Goal: Task Accomplishment & Management: Manage account settings

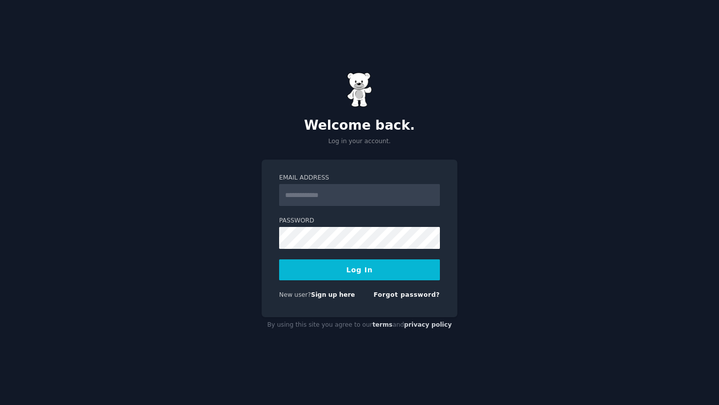
click at [336, 172] on div "Email Address Password Log In New user? Sign up here Forgot password?" at bounding box center [359, 239] width 196 height 158
click at [336, 195] on input "Email Address" at bounding box center [359, 195] width 161 height 22
type input "**********"
click at [363, 271] on button "Log In" at bounding box center [359, 270] width 161 height 21
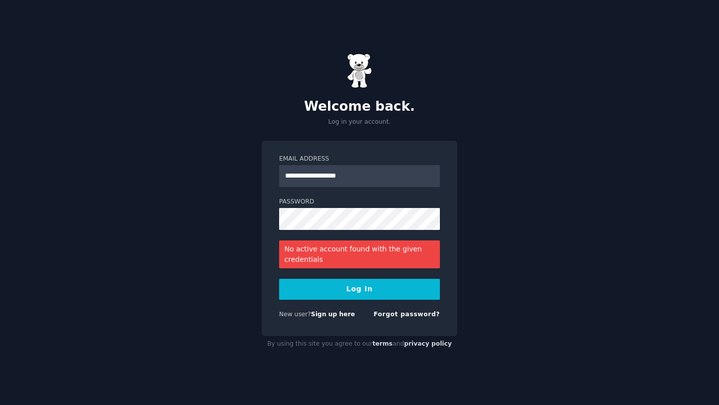
click at [327, 289] on button "Log In" at bounding box center [359, 289] width 161 height 21
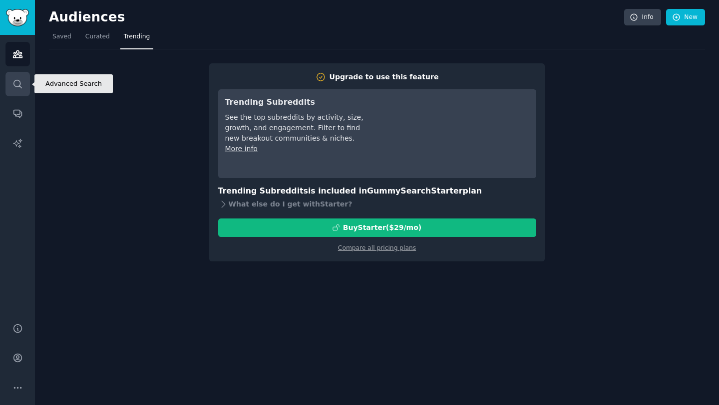
click at [18, 72] on link "Search" at bounding box center [17, 84] width 24 height 24
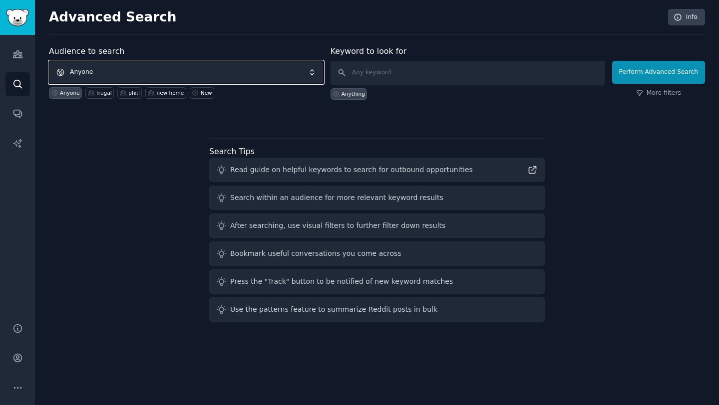
click at [89, 71] on span "Anyone" at bounding box center [186, 72] width 274 height 23
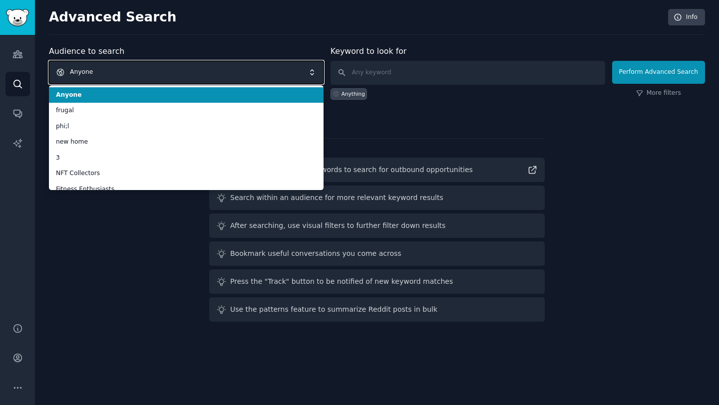
click at [89, 71] on span "Anyone" at bounding box center [186, 72] width 274 height 23
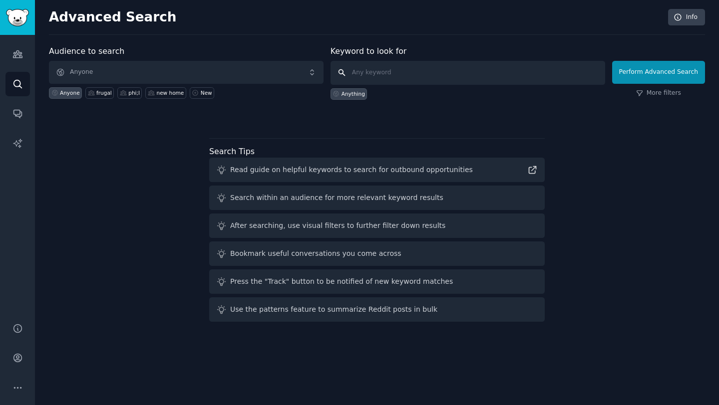
click at [396, 75] on input "text" at bounding box center [467, 73] width 274 height 24
type input "[GEOGRAPHIC_DATA]"
click button "Perform Advanced Search" at bounding box center [658, 72] width 93 height 23
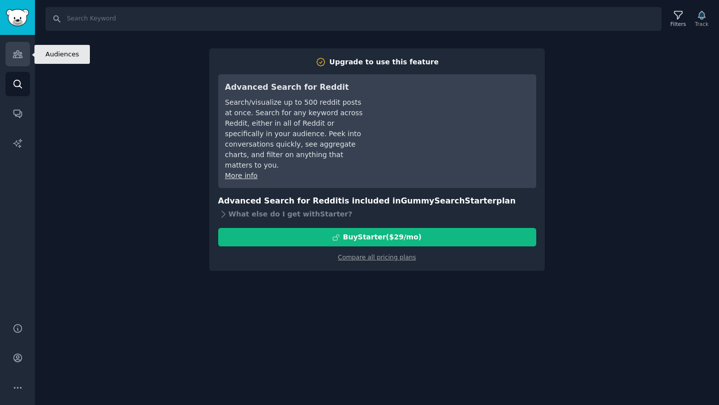
click at [25, 53] on link "Audiences" at bounding box center [17, 54] width 24 height 24
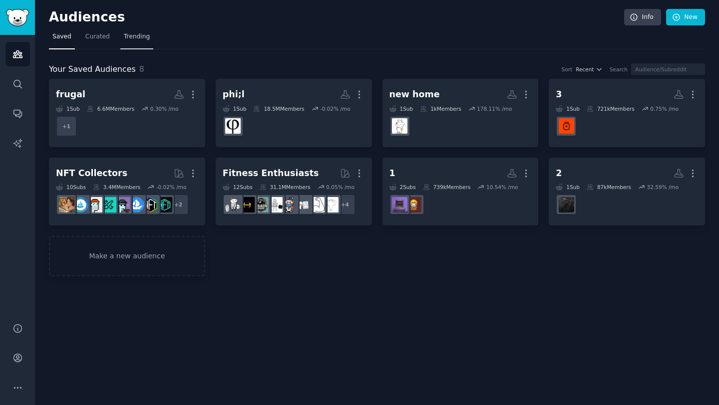
click at [124, 35] on span "Trending" at bounding box center [137, 36] width 26 height 9
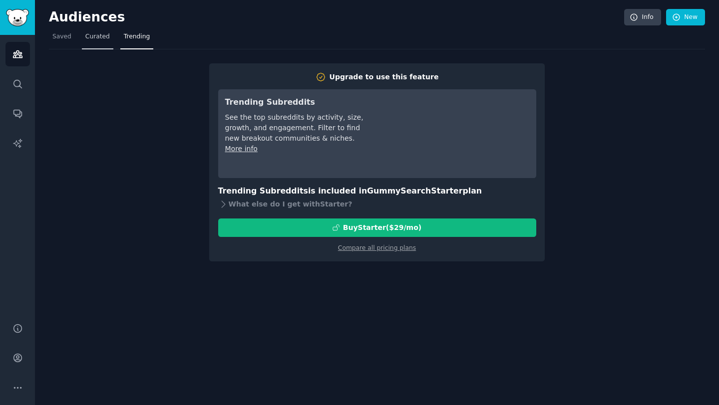
click at [95, 36] on span "Curated" at bounding box center [97, 36] width 24 height 9
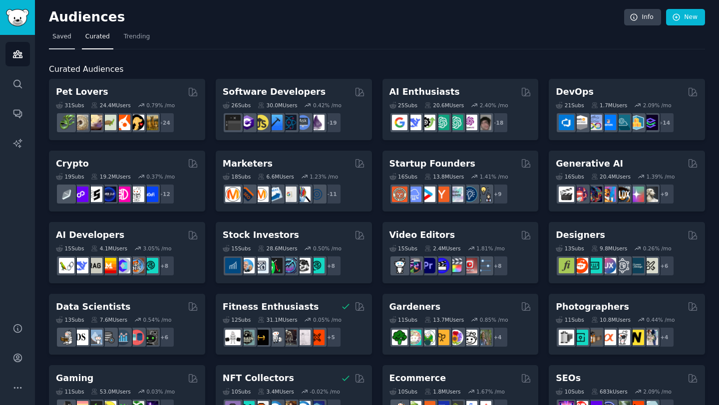
click at [63, 38] on span "Saved" at bounding box center [61, 36] width 19 height 9
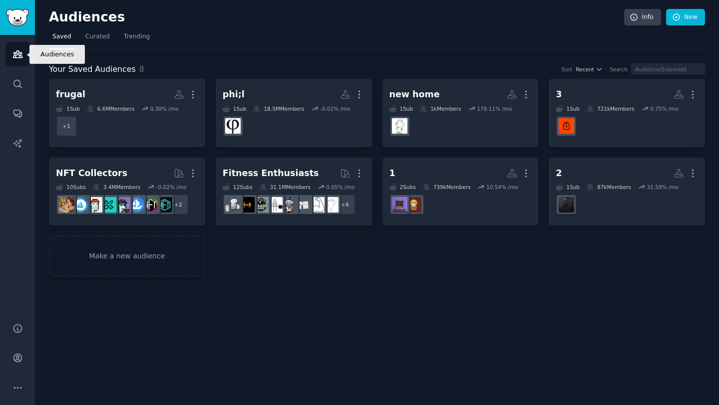
click at [20, 63] on link "Audiences" at bounding box center [17, 54] width 24 height 24
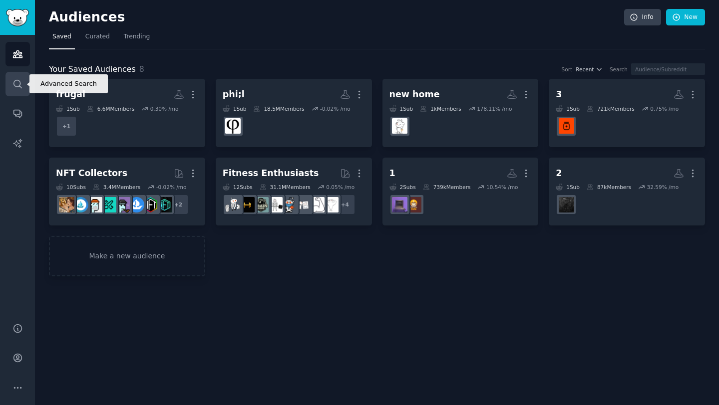
click at [20, 84] on icon "Sidebar" at bounding box center [17, 84] width 10 height 10
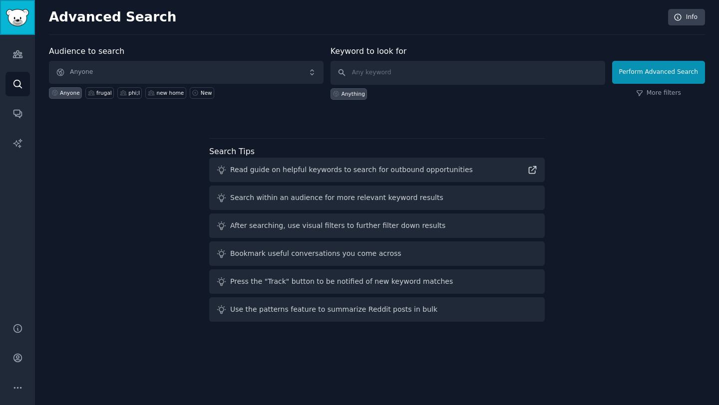
click at [20, 28] on link "Sidebar" at bounding box center [17, 17] width 35 height 35
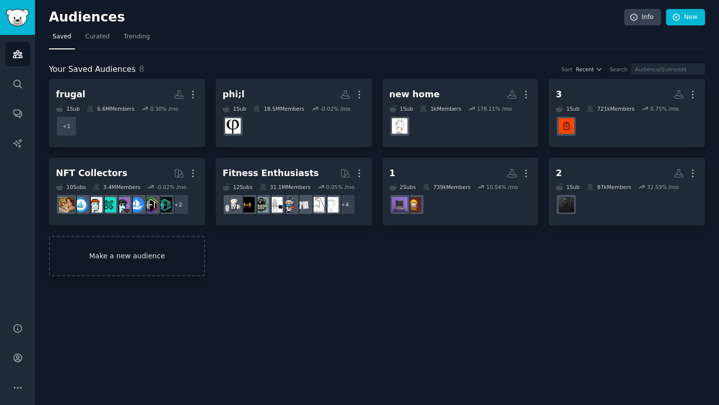
click at [131, 264] on link "Make a new audience" at bounding box center [127, 256] width 156 height 40
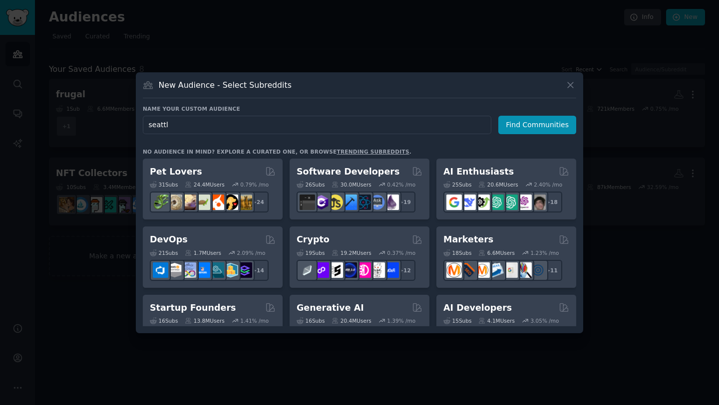
type input "[GEOGRAPHIC_DATA]"
click button "Find Communities" at bounding box center [537, 125] width 78 height 18
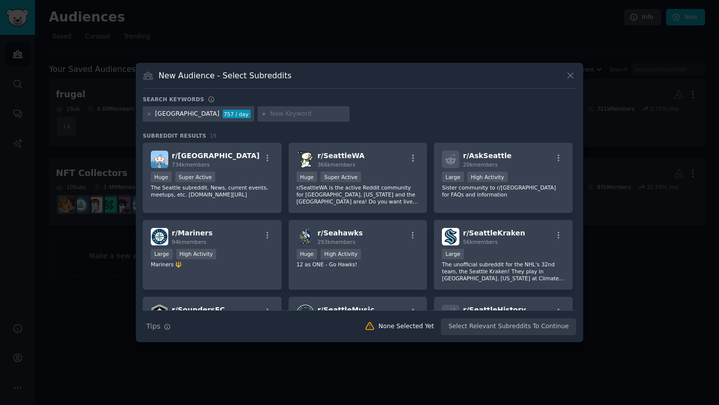
click at [223, 112] on div "757 / day" at bounding box center [237, 114] width 28 height 9
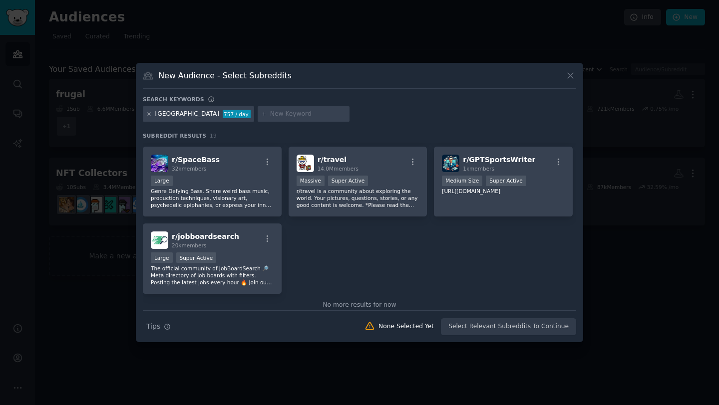
scroll to position [400, 0]
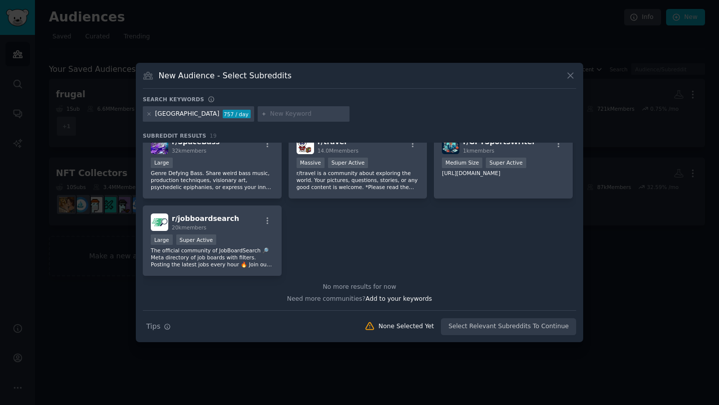
click at [507, 325] on div "Search Tips Tips None Selected Yet Select Relevant Subreddits To Continue" at bounding box center [359, 322] width 433 height 25
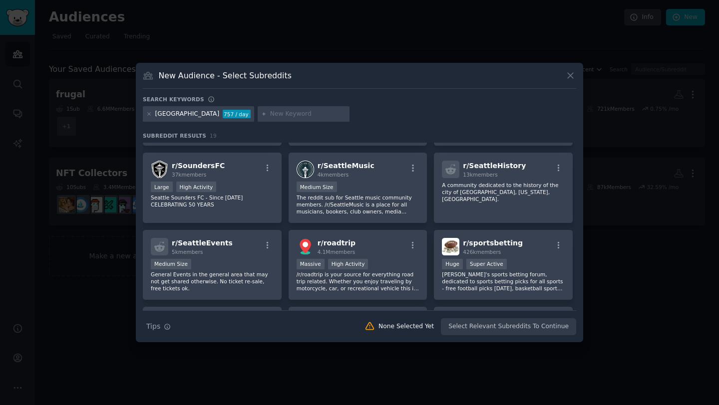
scroll to position [151, 0]
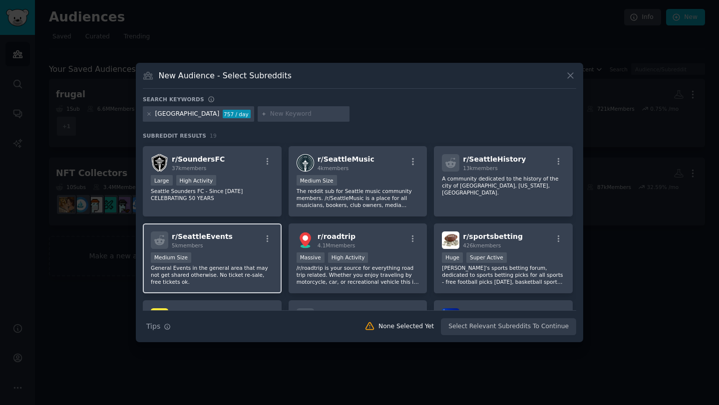
click at [234, 267] on p "General Events in the general area that may not get shared otherwise. No ticket…" at bounding box center [212, 274] width 123 height 21
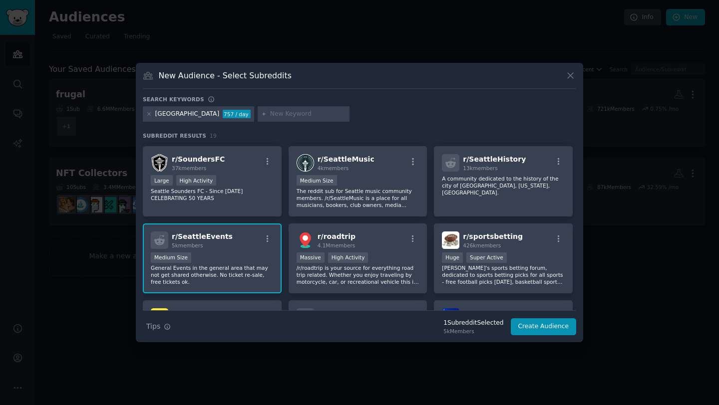
click at [236, 267] on p "General Events in the general area that may not get shared otherwise. No ticket…" at bounding box center [212, 274] width 123 height 21
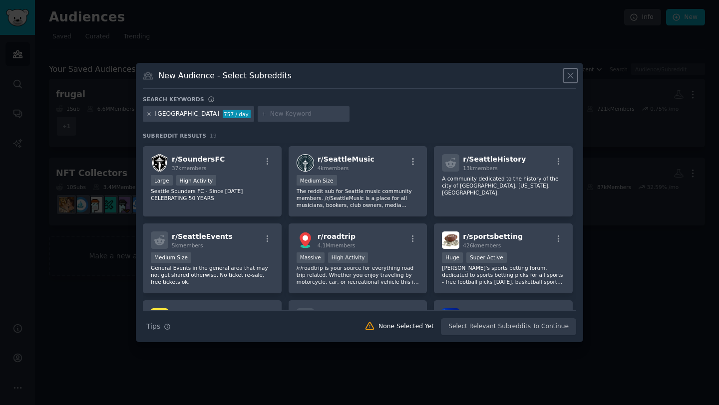
click at [567, 75] on icon at bounding box center [570, 75] width 10 height 10
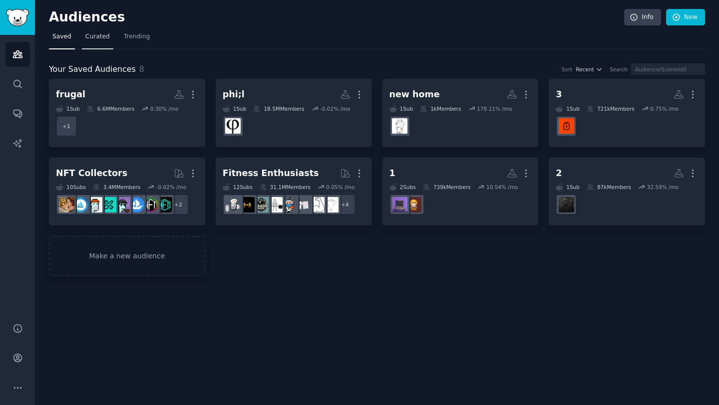
click at [90, 40] on span "Curated" at bounding box center [97, 36] width 24 height 9
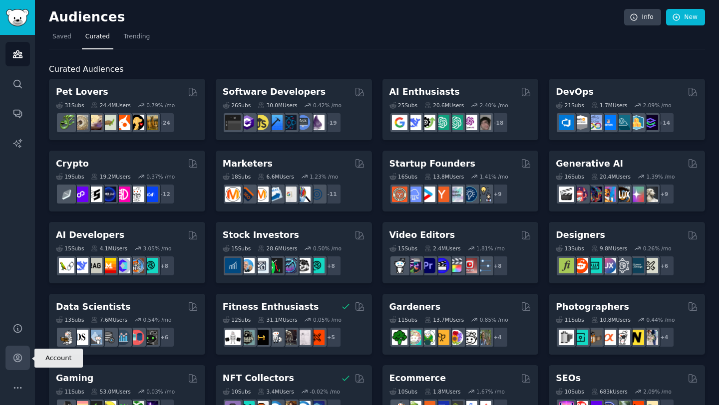
click at [12, 356] on icon "Sidebar" at bounding box center [17, 358] width 10 height 10
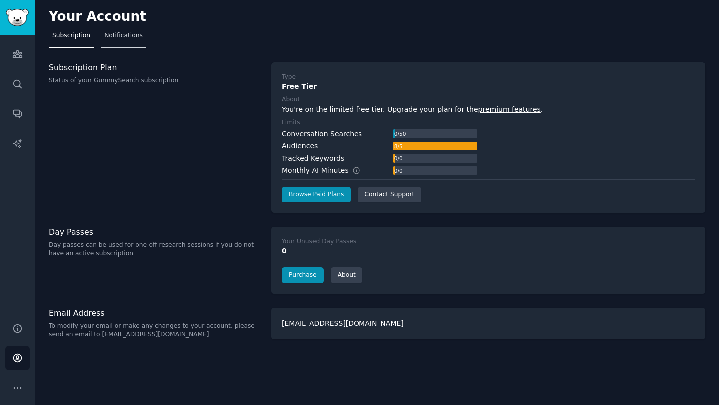
click at [118, 37] on span "Notifications" at bounding box center [123, 35] width 38 height 9
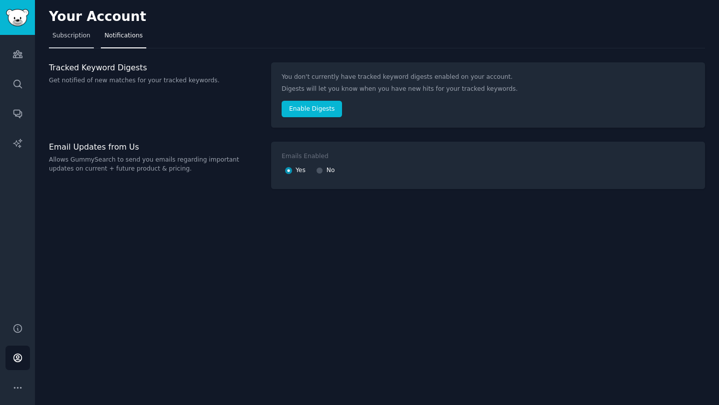
click at [65, 34] on span "Subscription" at bounding box center [71, 35] width 38 height 9
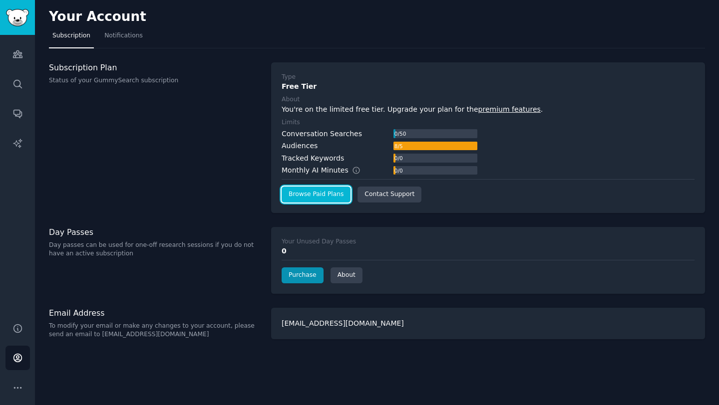
click at [309, 194] on link "Browse Paid Plans" at bounding box center [315, 195] width 69 height 16
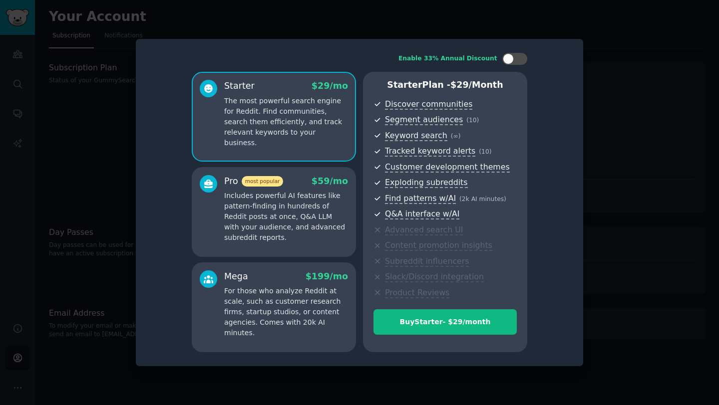
click at [285, 123] on p "The most powerful search engine for Reddit. Find communities, search them effic…" at bounding box center [286, 122] width 124 height 52
click at [514, 58] on div at bounding box center [514, 59] width 25 height 12
checkbox input "false"
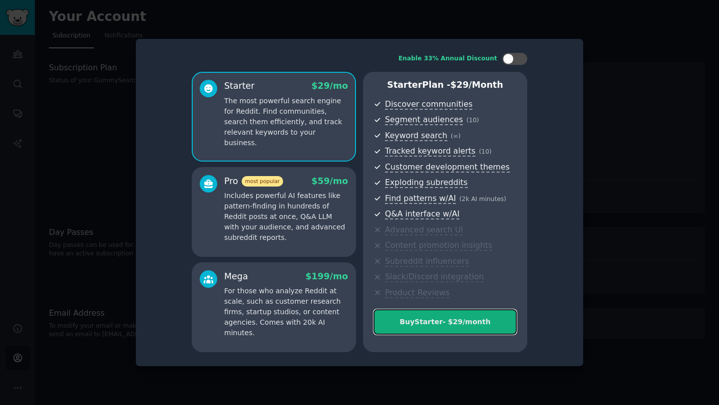
click at [462, 327] on div "Buy Starter - $ 29 /month" at bounding box center [445, 322] width 142 height 10
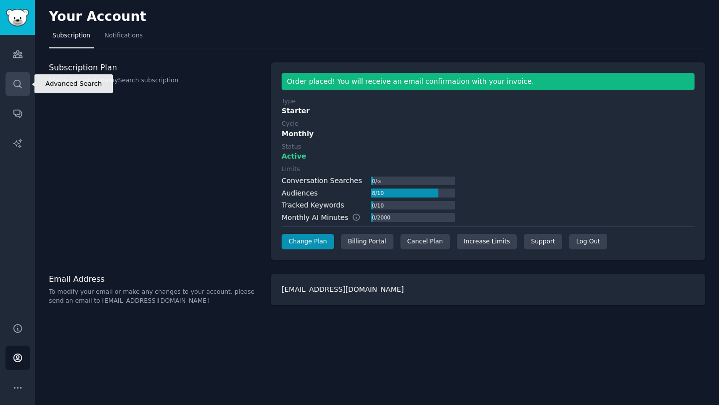
click at [21, 79] on icon "Sidebar" at bounding box center [17, 84] width 10 height 10
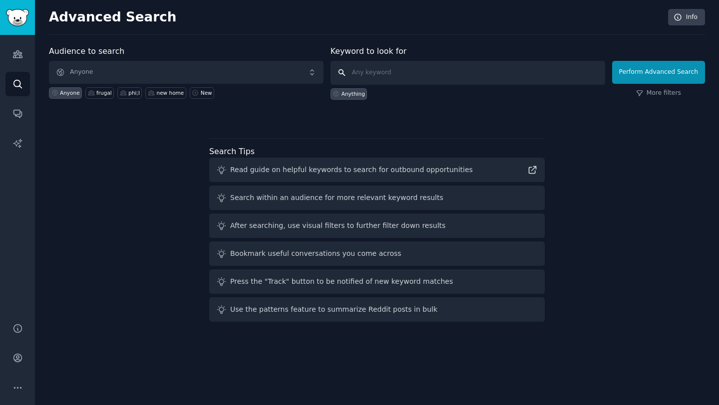
click at [400, 73] on input "text" at bounding box center [467, 73] width 274 height 24
type input "[GEOGRAPHIC_DATA]"
click button "Perform Advanced Search" at bounding box center [658, 72] width 93 height 23
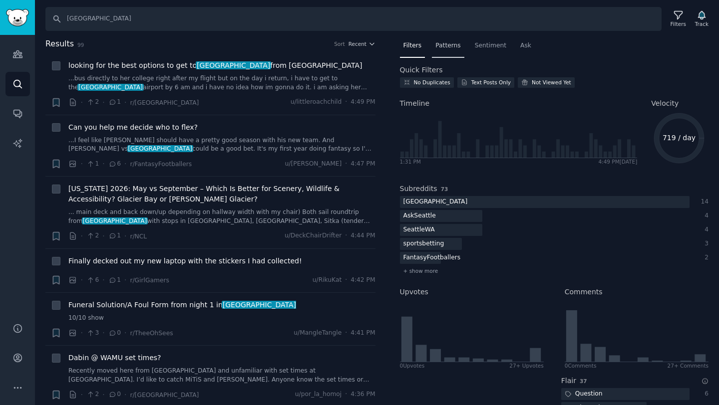
click at [448, 46] on span "Patterns" at bounding box center [447, 45] width 25 height 9
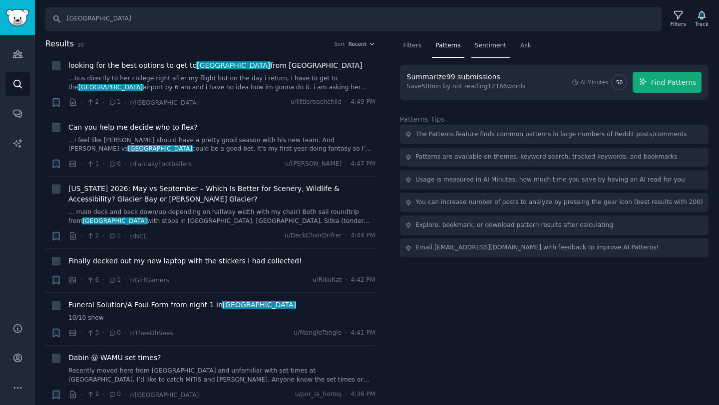
click at [477, 44] on span "Sentiment" at bounding box center [490, 45] width 31 height 9
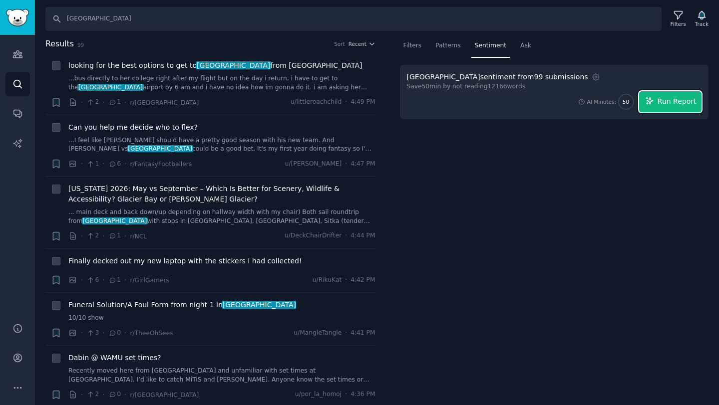
click at [664, 96] on span "Run Report" at bounding box center [676, 101] width 39 height 10
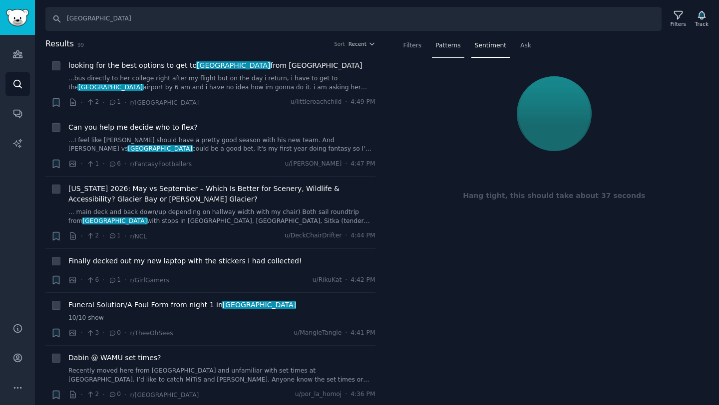
click at [443, 47] on span "Patterns" at bounding box center [447, 45] width 25 height 9
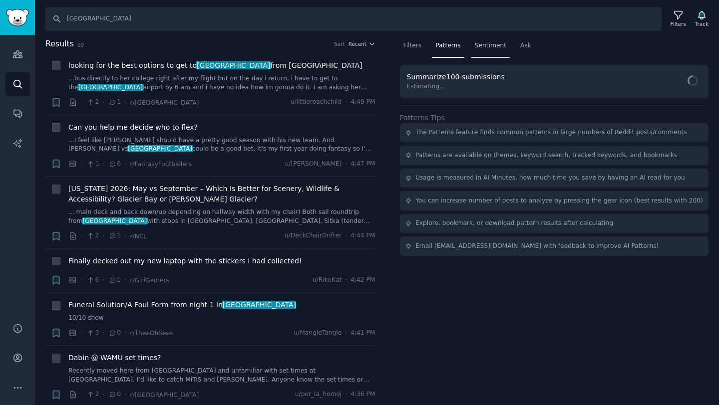
click at [493, 43] on span "Sentiment" at bounding box center [490, 45] width 31 height 9
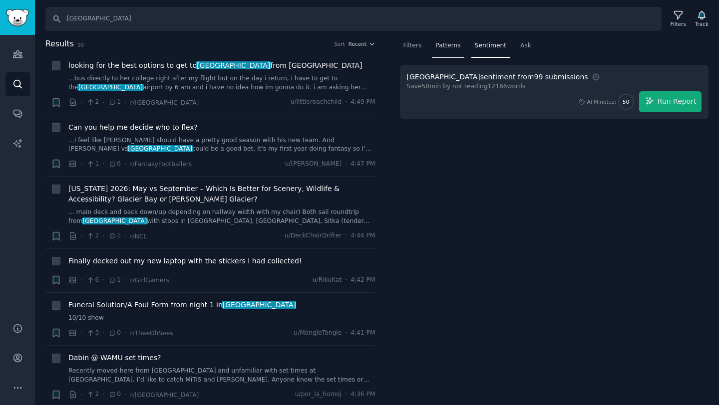
click at [459, 45] on span "Patterns" at bounding box center [447, 45] width 25 height 9
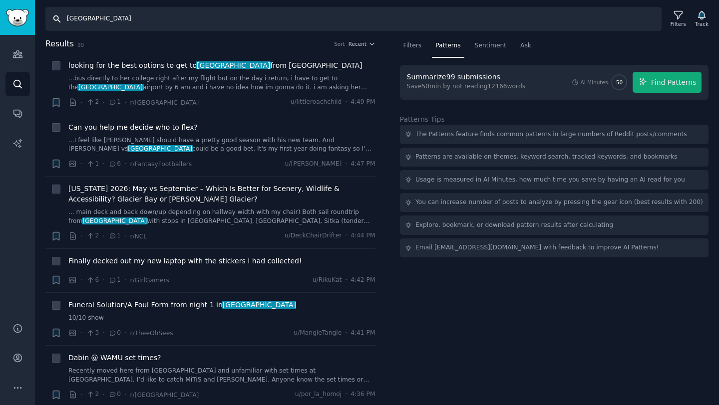
click at [86, 21] on input "[GEOGRAPHIC_DATA]" at bounding box center [353, 19] width 616 height 24
type input "s"
click at [21, 90] on link "Search" at bounding box center [17, 84] width 24 height 24
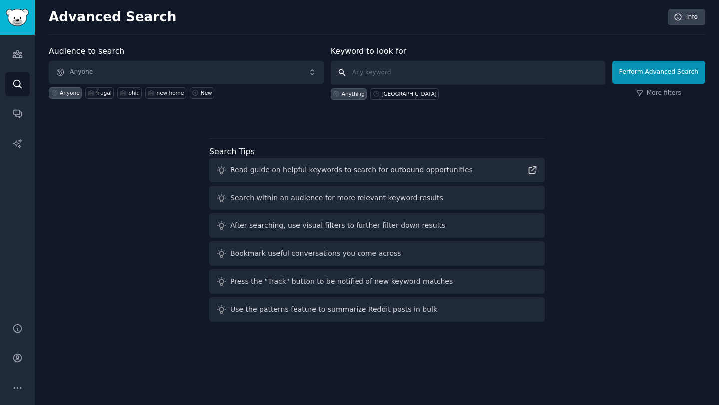
click at [372, 74] on input "text" at bounding box center [467, 73] width 274 height 24
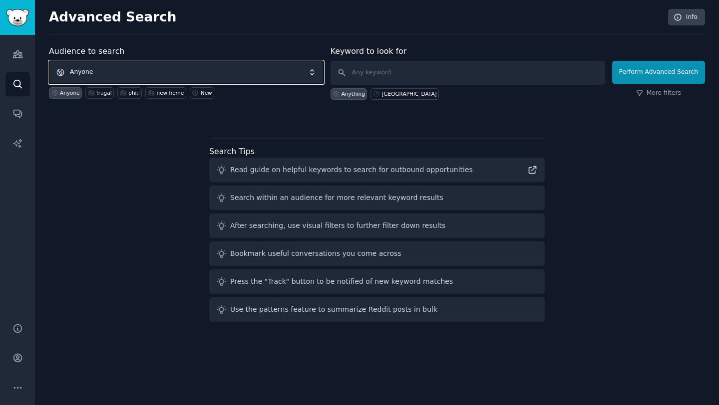
click at [96, 71] on span "Anyone" at bounding box center [186, 72] width 274 height 23
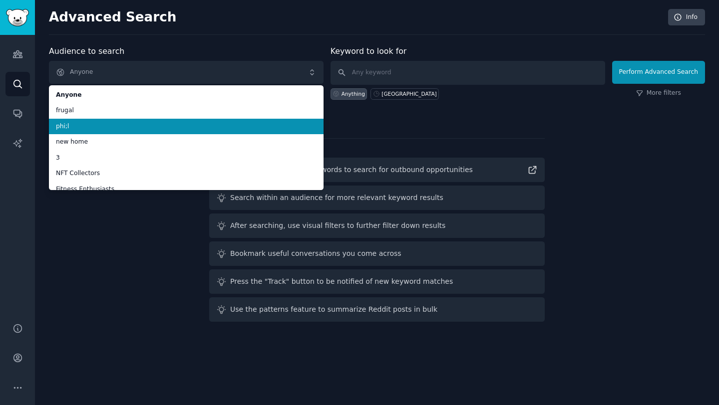
scroll to position [40, 0]
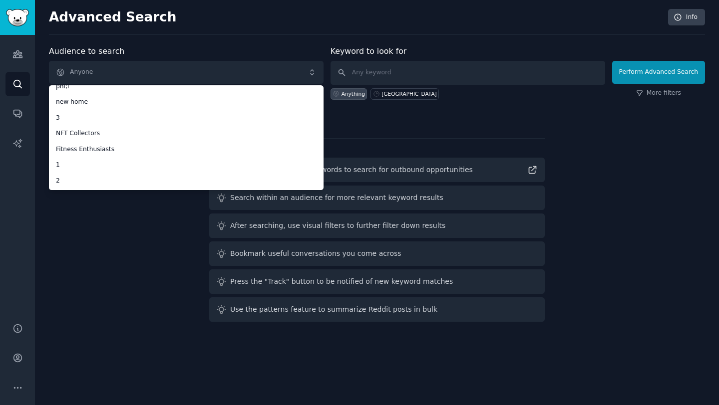
click at [195, 35] on div "Advanced Search Info Audience to search Anyone Anyone frugal phi;l new home 3 N…" at bounding box center [377, 202] width 684 height 405
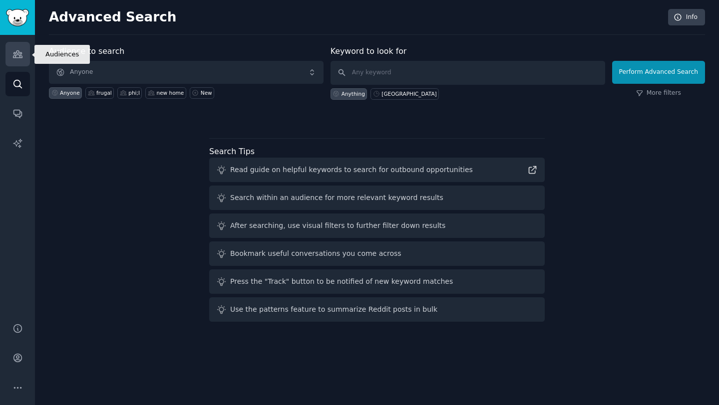
click at [14, 48] on link "Audiences" at bounding box center [17, 54] width 24 height 24
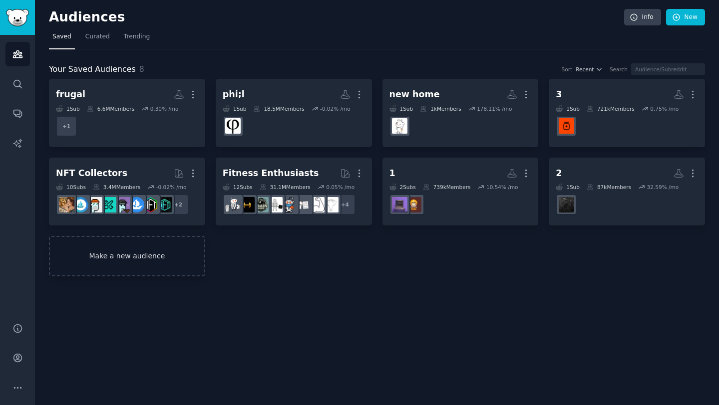
click at [148, 259] on link "Make a new audience" at bounding box center [127, 256] width 156 height 40
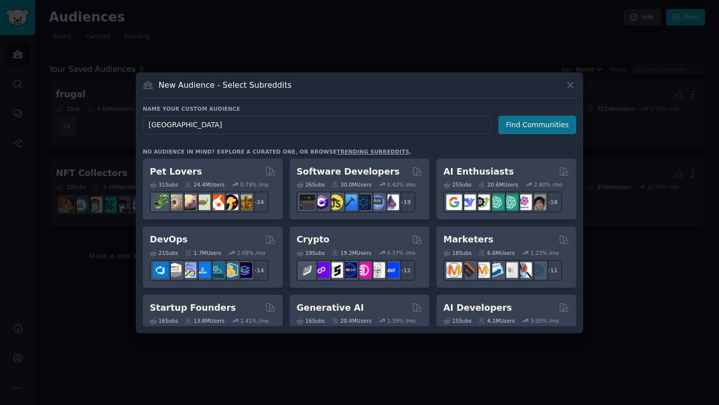
type input "[GEOGRAPHIC_DATA]"
click at [518, 124] on button "Find Communities" at bounding box center [537, 125] width 78 height 18
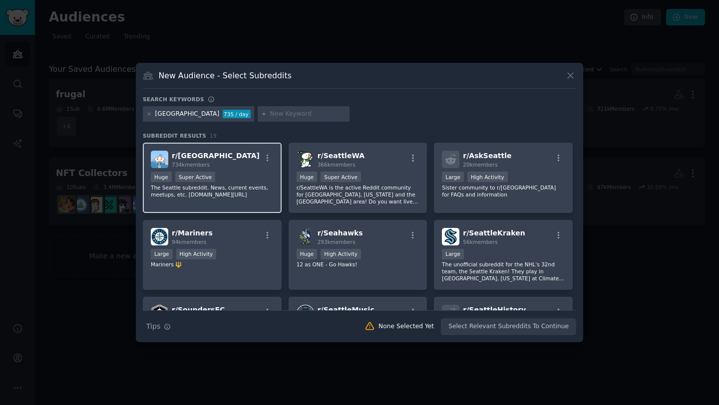
click at [239, 171] on div "r/ Seattle 734k members >= 95th percentile for submissions / day Huge Super Act…" at bounding box center [212, 178] width 139 height 70
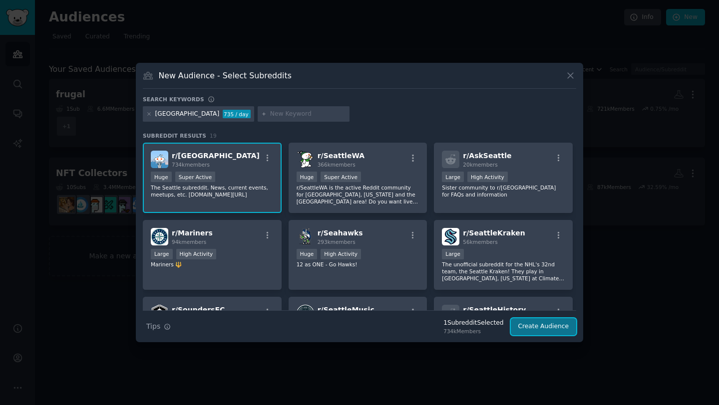
click at [532, 326] on button "Create Audience" at bounding box center [544, 326] width 66 height 17
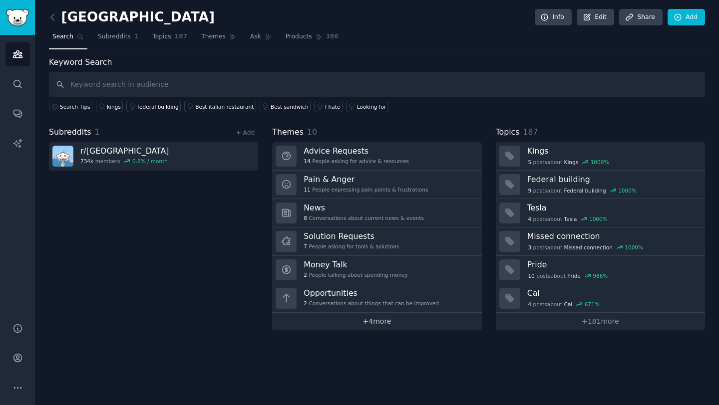
click at [375, 324] on link "+ 4 more" at bounding box center [376, 321] width 209 height 17
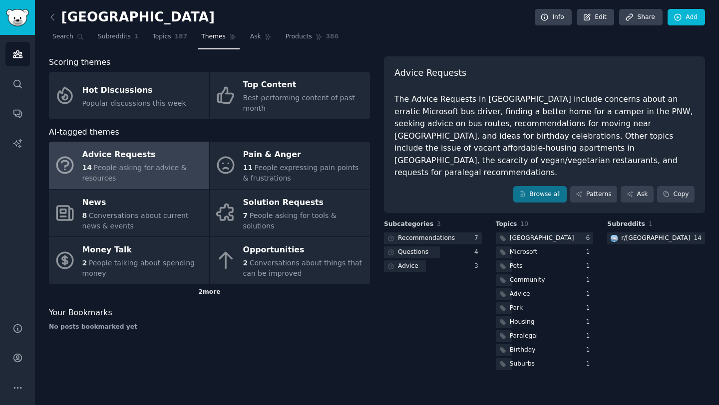
click at [214, 292] on div "2 more" at bounding box center [209, 292] width 321 height 16
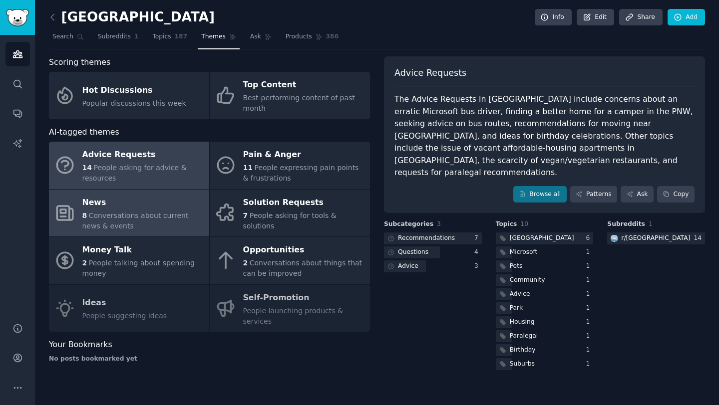
click at [138, 216] on span "Conversations about current news & events" at bounding box center [135, 221] width 106 height 18
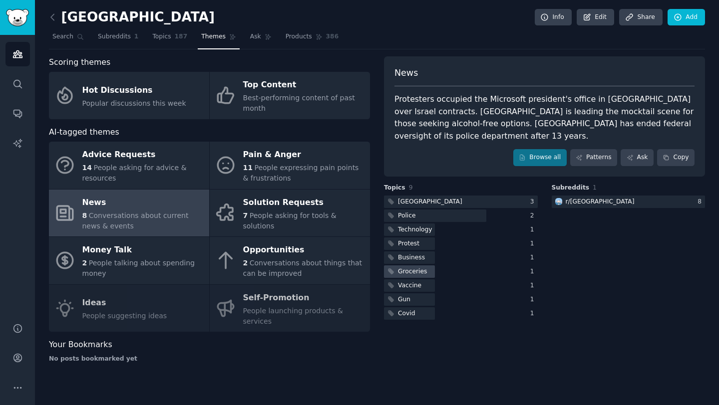
click at [453, 265] on div "Groceries" at bounding box center [461, 271] width 154 height 12
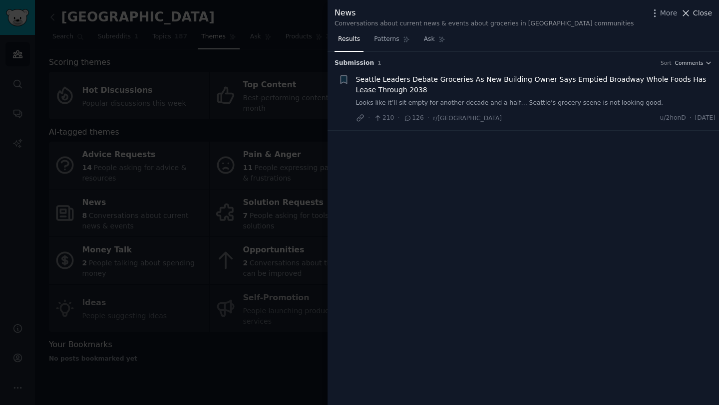
click at [690, 11] on icon at bounding box center [685, 13] width 10 height 10
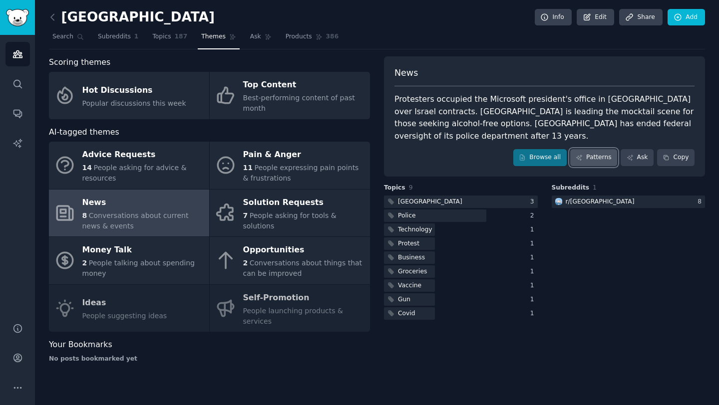
click at [594, 149] on link "Patterns" at bounding box center [593, 157] width 47 height 17
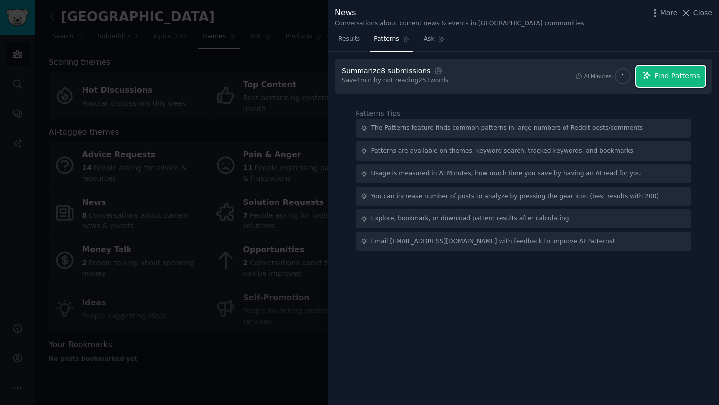
click at [663, 69] on button "Find Patterns" at bounding box center [670, 76] width 69 height 21
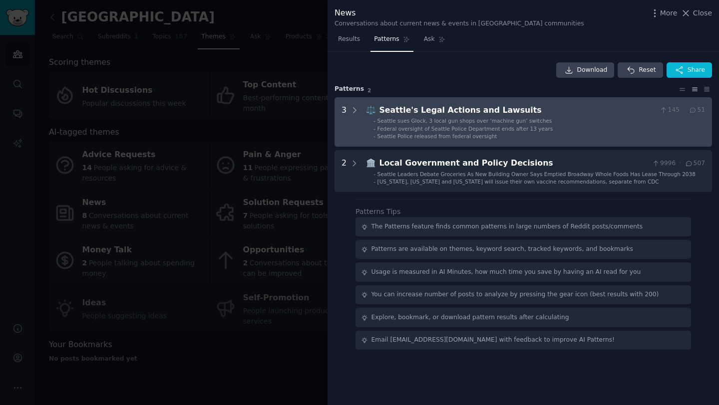
click at [446, 116] on div "Seattle's Legal Actions and Lawsuits" at bounding box center [517, 110] width 276 height 12
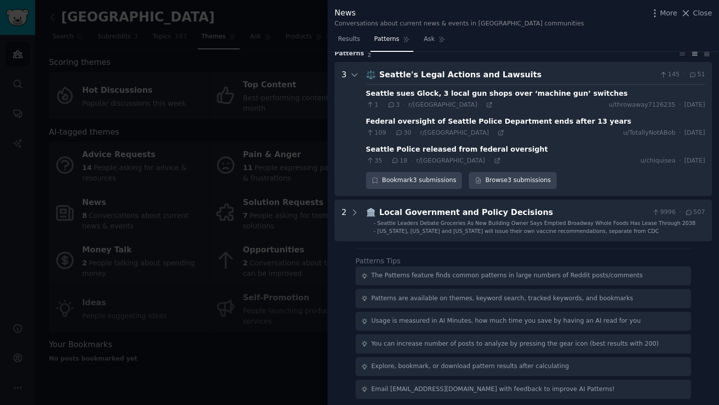
scroll to position [39, 0]
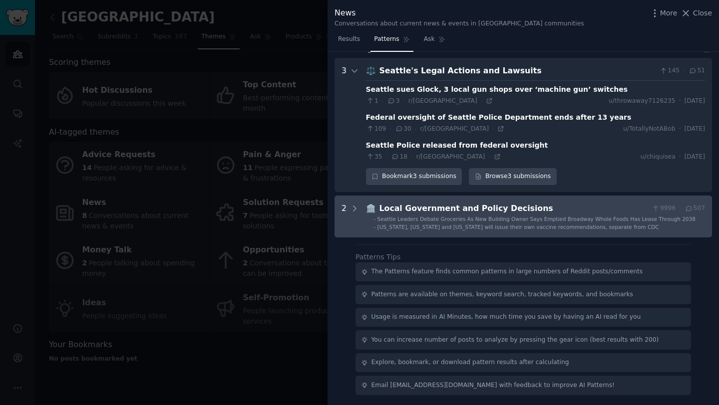
click at [430, 215] on div "🏛️ Local Government and Policy Decisions 9996 · 507 - Seattle Leaders Debate Gr…" at bounding box center [535, 217] width 339 height 28
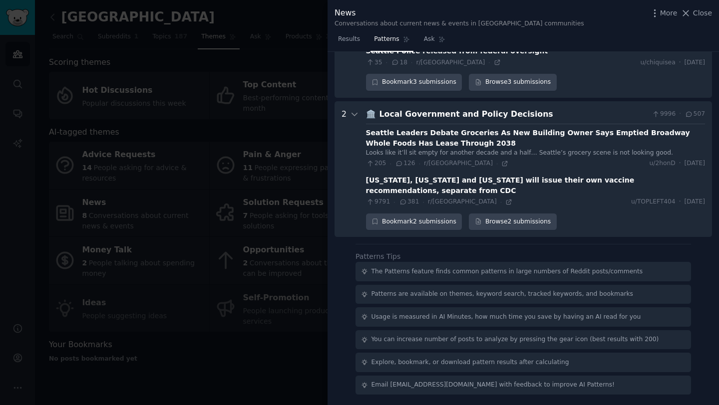
scroll to position [0, 0]
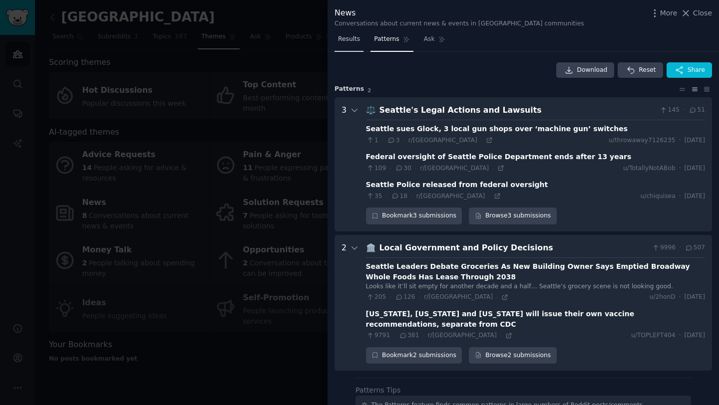
click at [355, 41] on span "Results" at bounding box center [349, 39] width 22 height 9
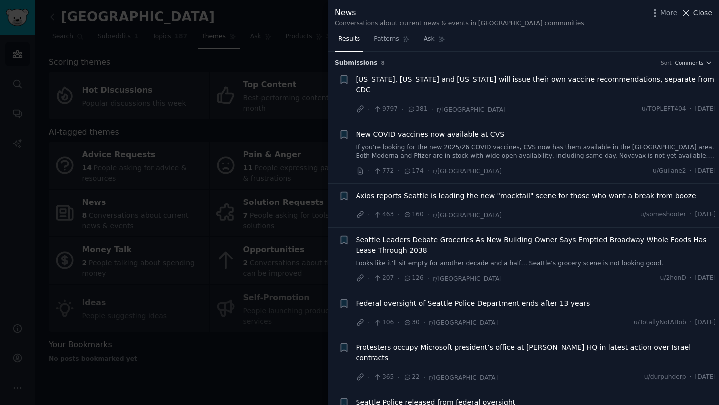
click at [697, 13] on span "Close" at bounding box center [702, 13] width 19 height 10
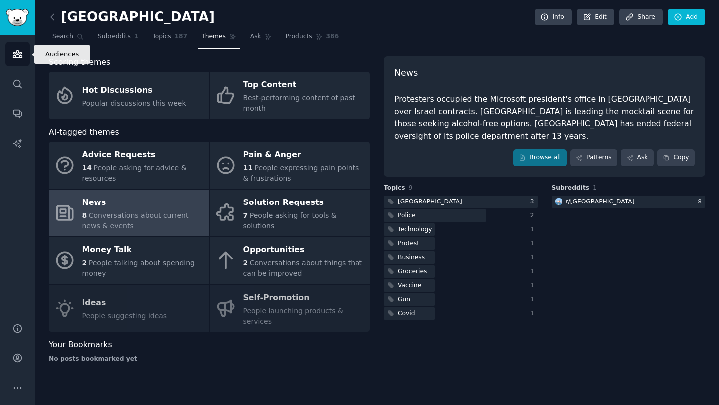
click at [19, 59] on link "Audiences" at bounding box center [17, 54] width 24 height 24
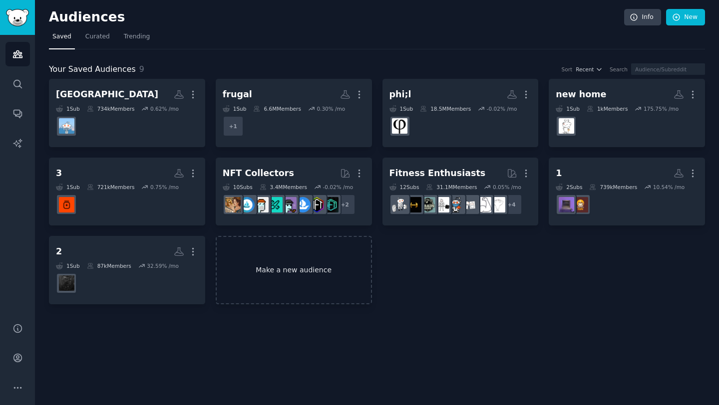
click at [283, 280] on link "Make a new audience" at bounding box center [294, 270] width 156 height 68
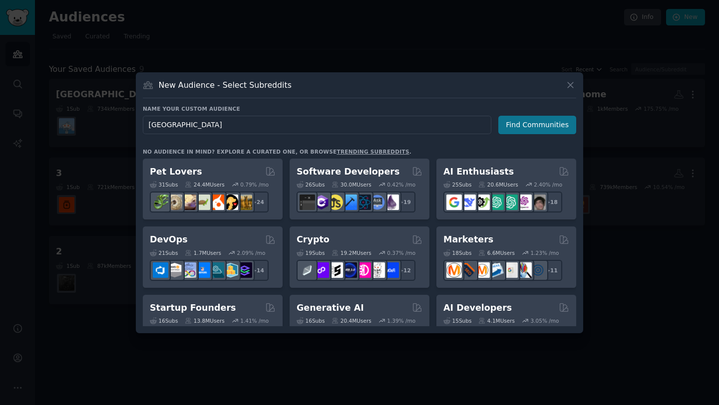
type input "[GEOGRAPHIC_DATA]"
click at [564, 123] on button "Find Communities" at bounding box center [537, 125] width 78 height 18
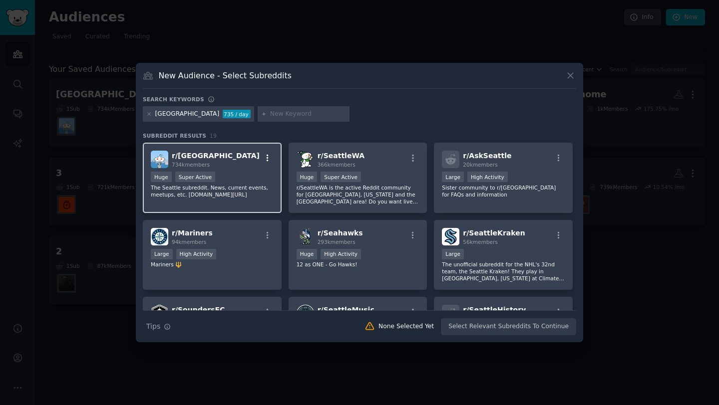
click at [265, 161] on icon "button" at bounding box center [267, 158] width 9 height 9
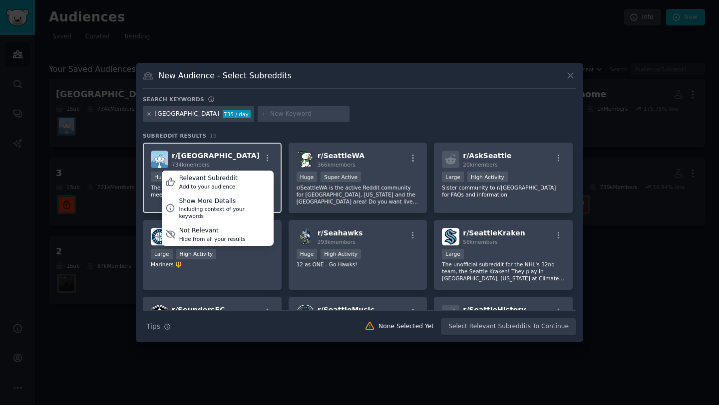
click at [228, 152] on div "r/ Seattle 734k members Relevant Subreddit Add to your audience Show More Detai…" at bounding box center [212, 159] width 123 height 17
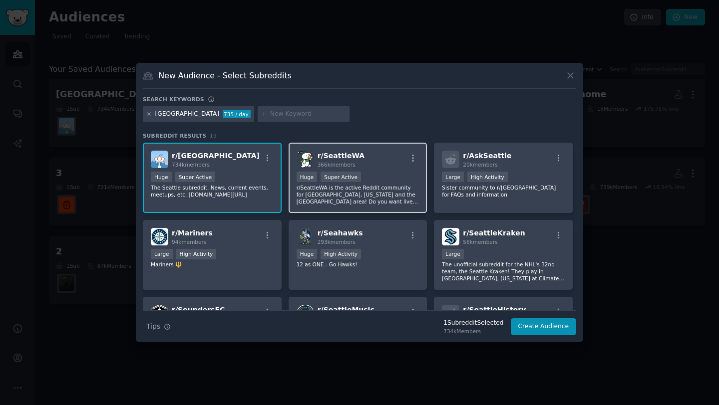
click at [389, 161] on div "r/ SeattleWA 366k members" at bounding box center [357, 159] width 123 height 17
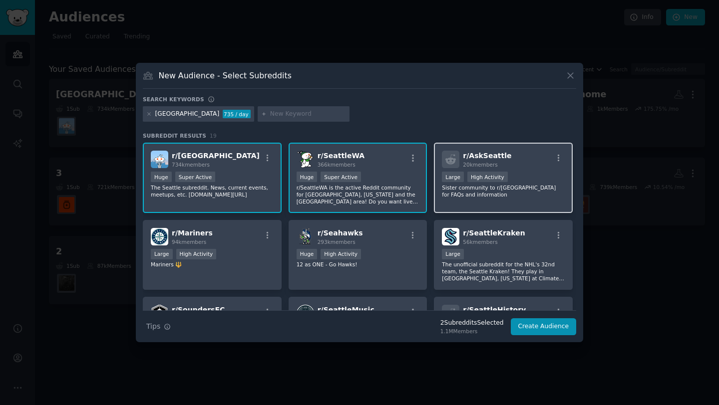
click at [523, 160] on div "r/ AskSeattle 20k members" at bounding box center [503, 159] width 123 height 17
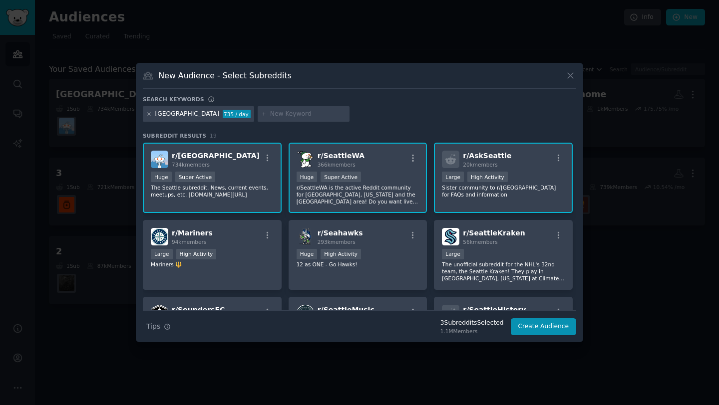
click at [249, 177] on div "Huge Super Active" at bounding box center [212, 178] width 123 height 12
click at [379, 174] on div ">= 95th percentile for submissions / day Huge Super Active" at bounding box center [357, 178] width 123 height 12
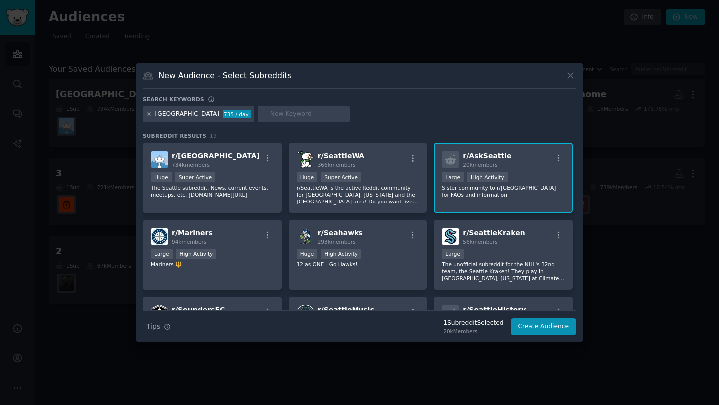
click at [529, 168] on div "r/ AskSeattle 20k members Large High Activity Sister community to r/Seattle for…" at bounding box center [503, 178] width 139 height 70
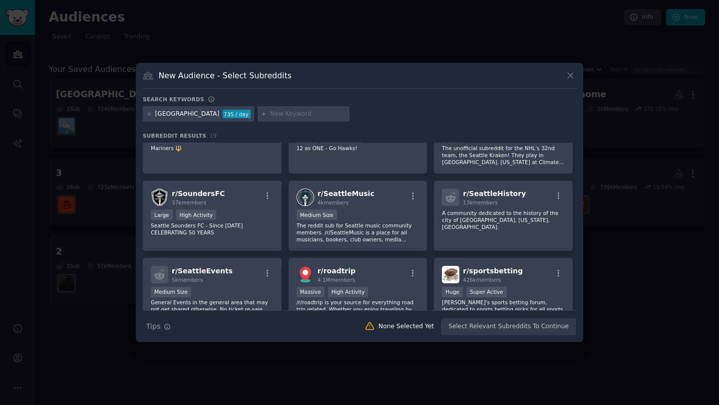
scroll to position [196, 0]
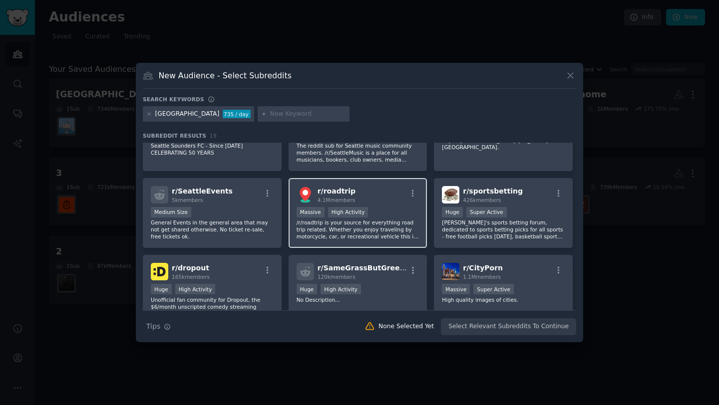
click at [384, 209] on div "Massive High Activity" at bounding box center [357, 213] width 123 height 12
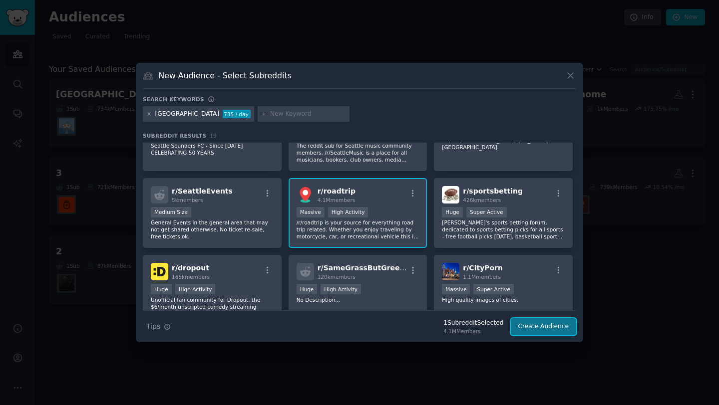
click at [545, 327] on button "Create Audience" at bounding box center [544, 326] width 66 height 17
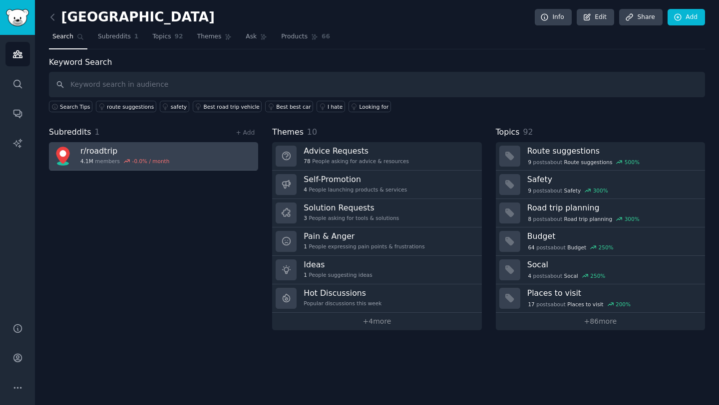
click at [165, 150] on h3 "r/ roadtrip" at bounding box center [124, 151] width 89 height 10
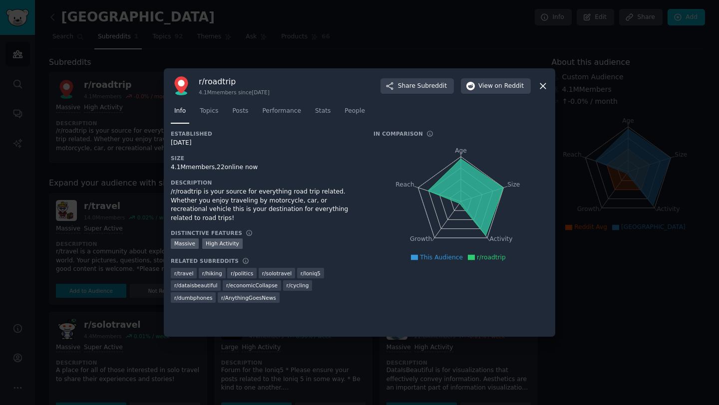
click at [541, 82] on icon at bounding box center [542, 86] width 10 height 10
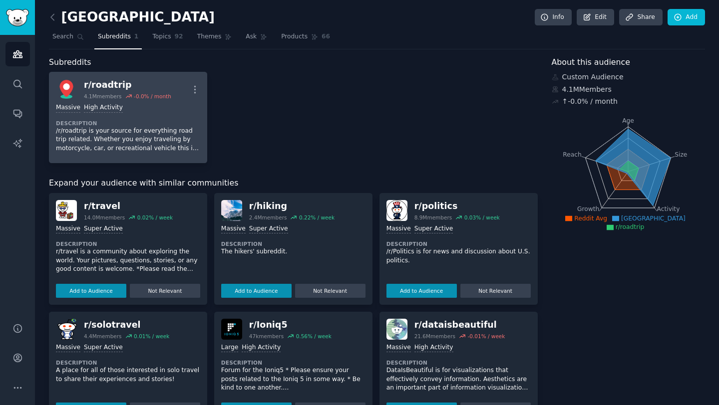
click at [171, 111] on div "Massive High Activity" at bounding box center [128, 107] width 144 height 9
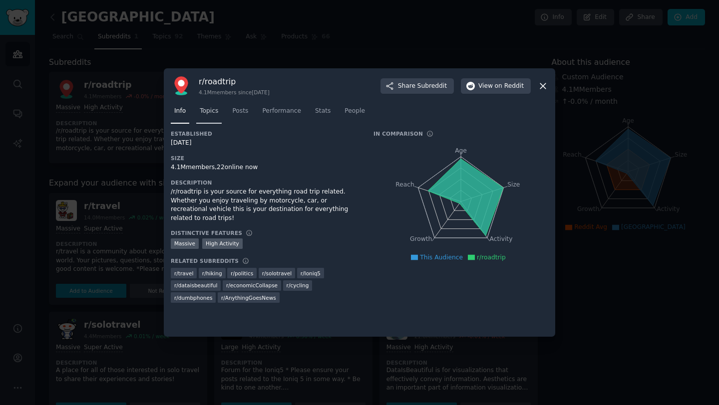
click at [210, 112] on span "Topics" at bounding box center [209, 111] width 18 height 9
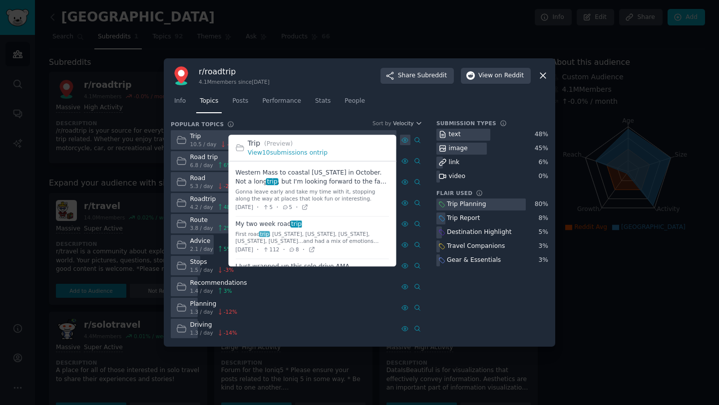
click at [407, 140] on icon at bounding box center [404, 140] width 7 height 7
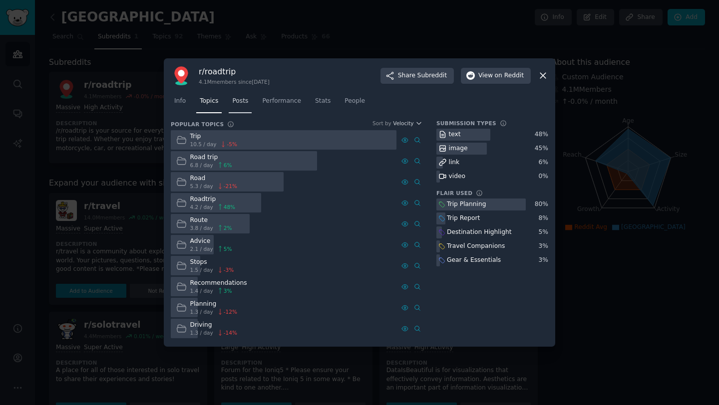
click at [236, 103] on span "Posts" at bounding box center [240, 101] width 16 height 9
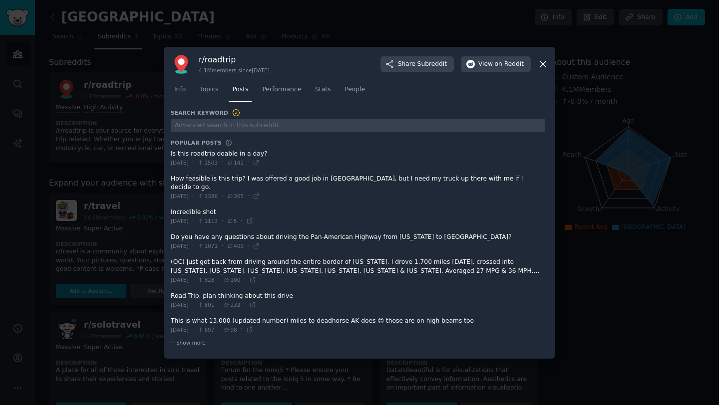
click at [545, 69] on icon at bounding box center [542, 64] width 10 height 10
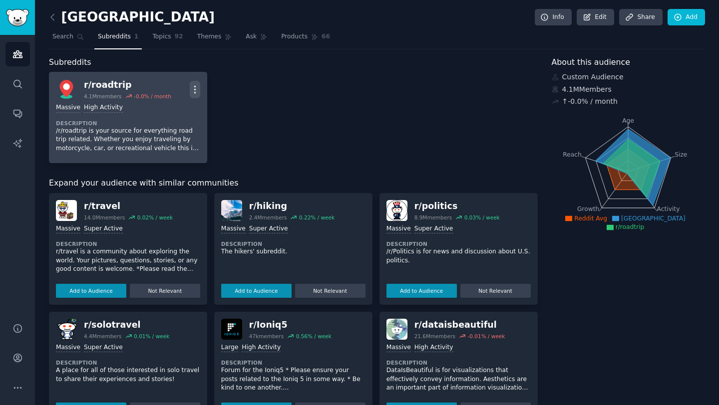
click at [198, 90] on icon "button" at bounding box center [195, 89] width 10 height 10
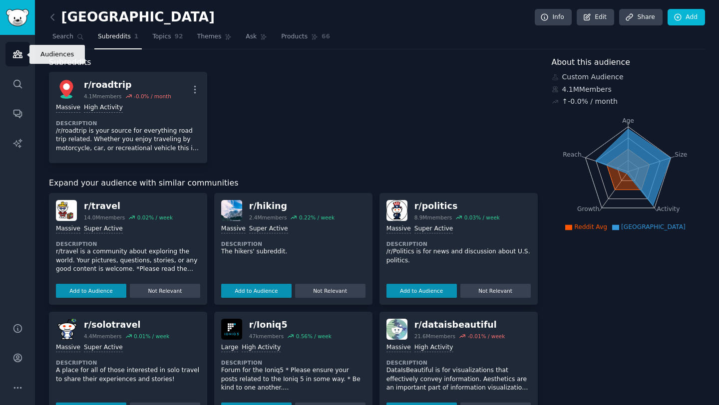
click at [17, 55] on icon "Sidebar" at bounding box center [17, 54] width 10 height 10
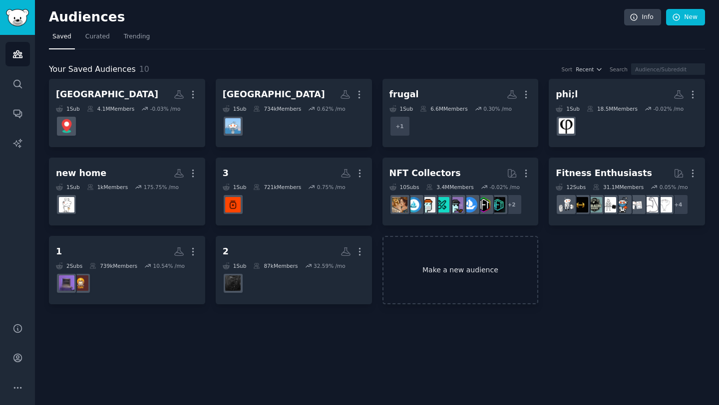
click at [439, 290] on link "Make a new audience" at bounding box center [460, 270] width 156 height 68
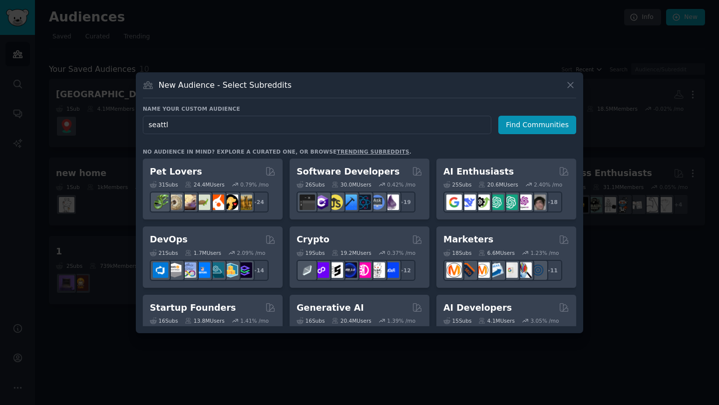
type input "[GEOGRAPHIC_DATA]"
click button "Find Communities" at bounding box center [537, 125] width 78 height 18
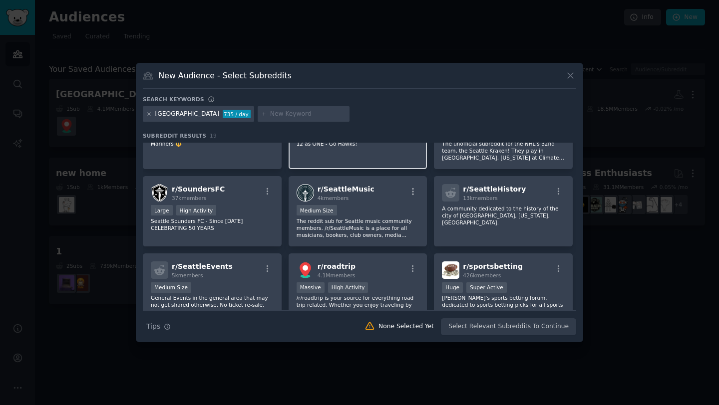
scroll to position [141, 0]
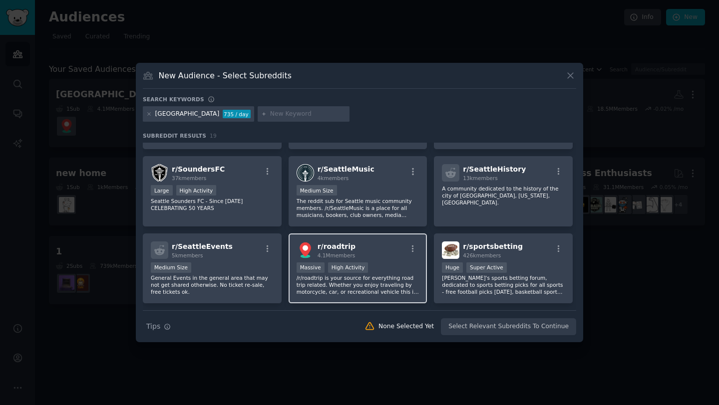
click at [370, 253] on div "r/ roadtrip 4.1M members" at bounding box center [357, 250] width 123 height 17
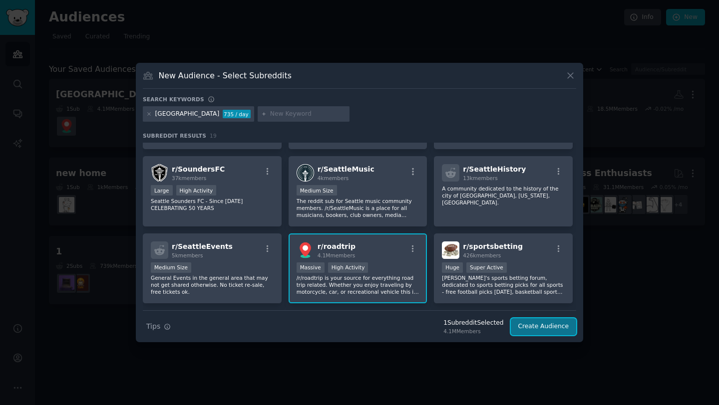
click at [537, 327] on button "Create Audience" at bounding box center [544, 326] width 66 height 17
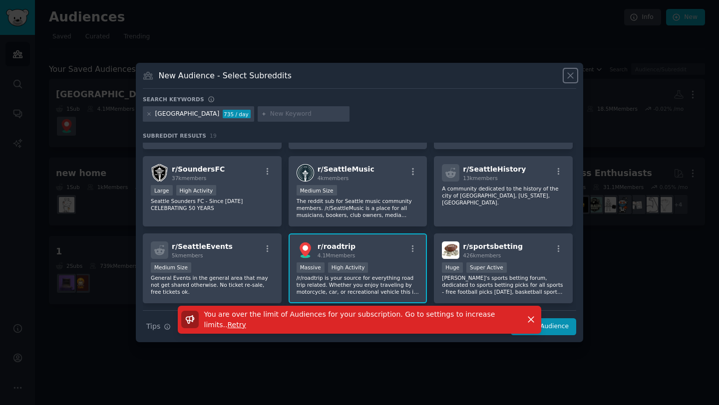
click at [568, 78] on icon at bounding box center [570, 75] width 10 height 10
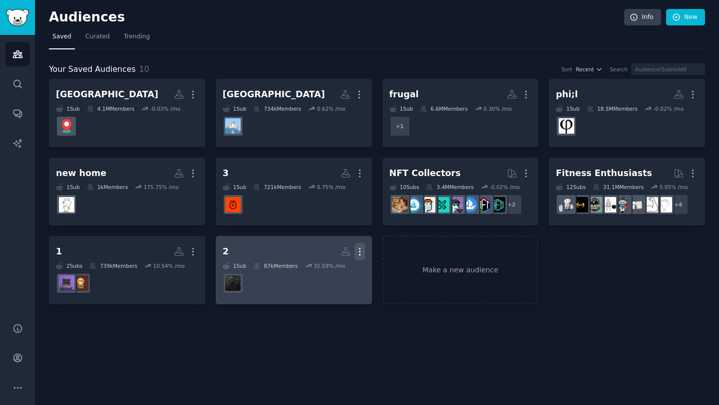
click at [360, 250] on icon "button" at bounding box center [359, 252] width 10 height 10
click at [325, 272] on p "Delete" at bounding box center [332, 272] width 23 height 10
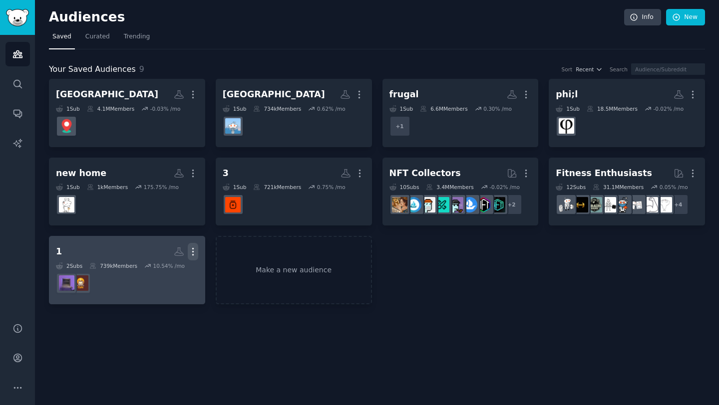
click at [195, 253] on icon "button" at bounding box center [193, 252] width 10 height 10
click at [172, 275] on p "Delete" at bounding box center [165, 272] width 23 height 10
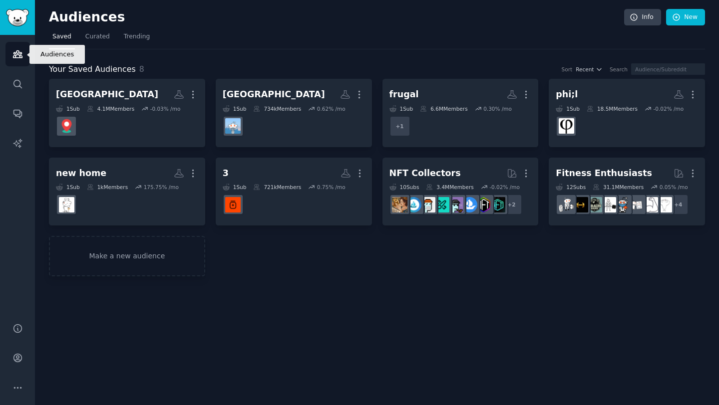
click at [19, 57] on icon "Sidebar" at bounding box center [17, 54] width 9 height 7
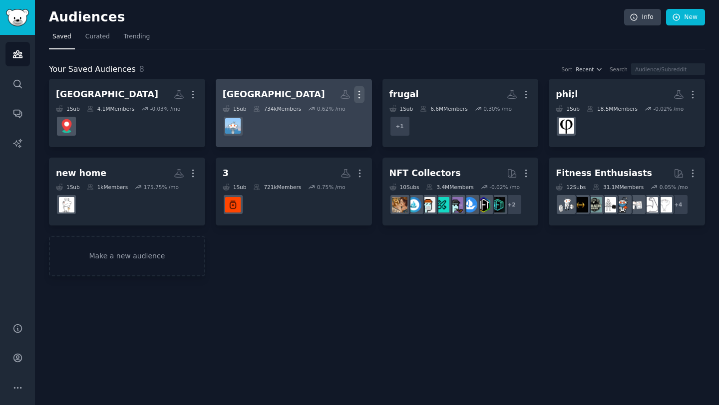
click at [360, 96] on icon "button" at bounding box center [359, 94] width 10 height 10
click at [334, 117] on p "Delete" at bounding box center [331, 115] width 23 height 10
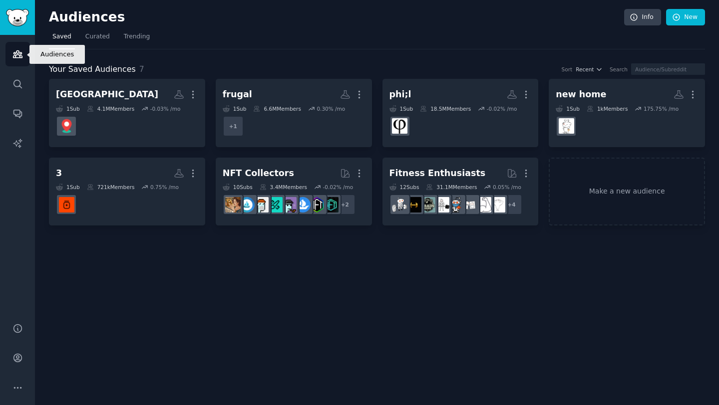
click at [19, 55] on icon "Sidebar" at bounding box center [17, 54] width 9 height 7
click at [606, 198] on link "Make a new audience" at bounding box center [626, 192] width 156 height 68
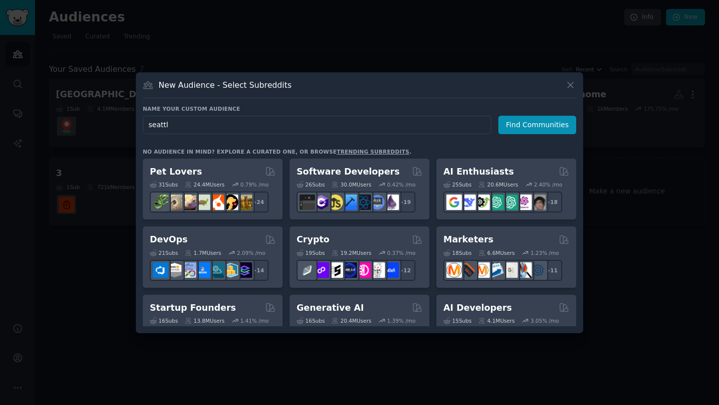
type input "[GEOGRAPHIC_DATA]"
click button "Find Communities" at bounding box center [537, 125] width 78 height 18
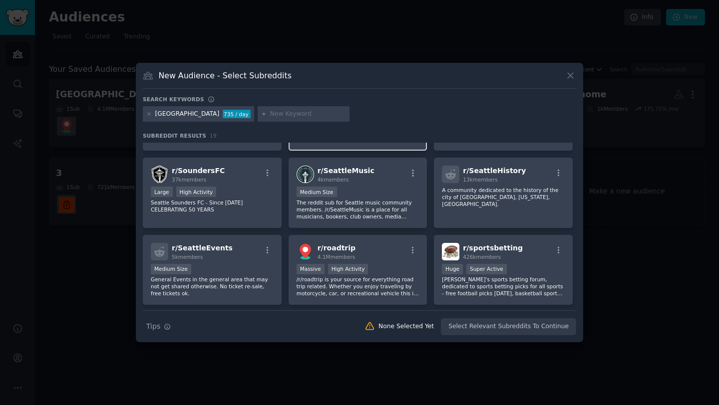
scroll to position [159, 0]
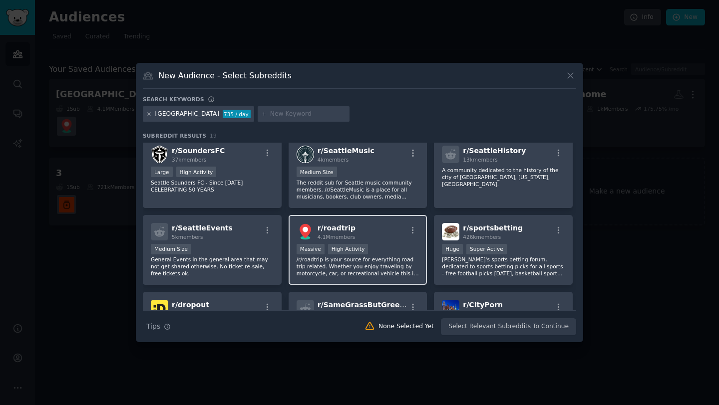
click at [376, 245] on div "Massive High Activity" at bounding box center [357, 250] width 123 height 12
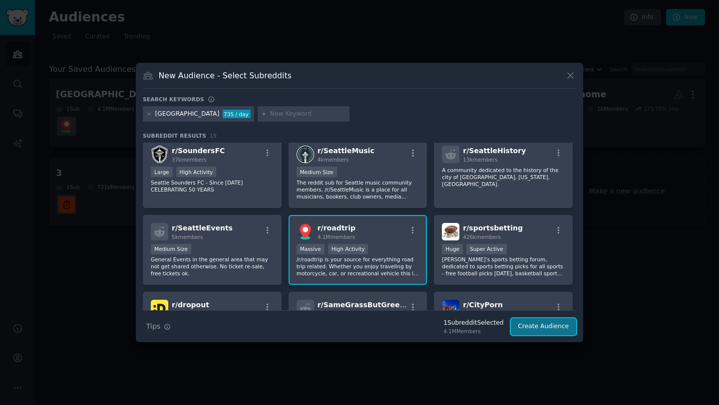
click at [547, 327] on button "Create Audience" at bounding box center [544, 326] width 66 height 17
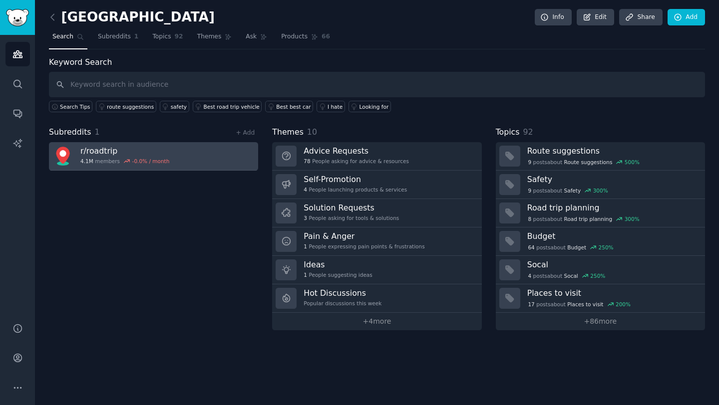
click at [194, 150] on link "r/ roadtrip 4.1M members -0.0 % / month" at bounding box center [153, 156] width 209 height 28
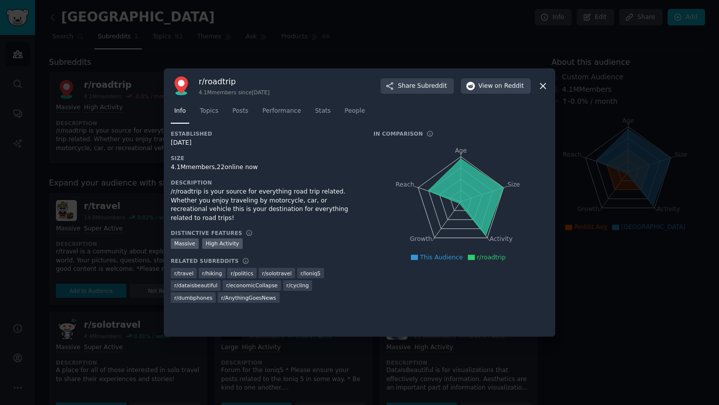
click at [544, 83] on icon at bounding box center [542, 86] width 10 height 10
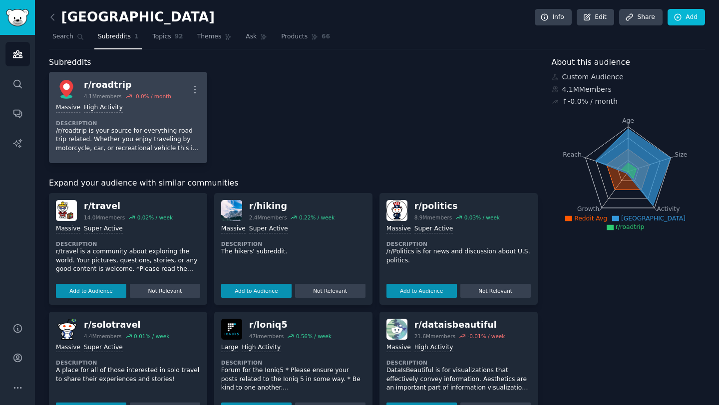
click at [164, 127] on p "/r/roadtrip is your source for everything road trip related. Whether you enjoy …" at bounding box center [128, 140] width 144 height 26
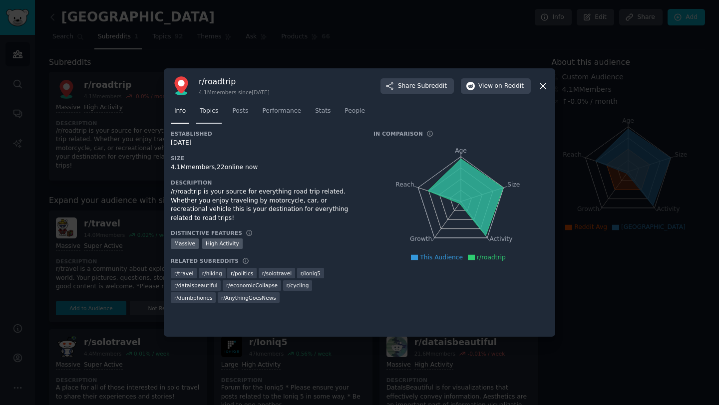
click at [215, 111] on span "Topics" at bounding box center [209, 111] width 18 height 9
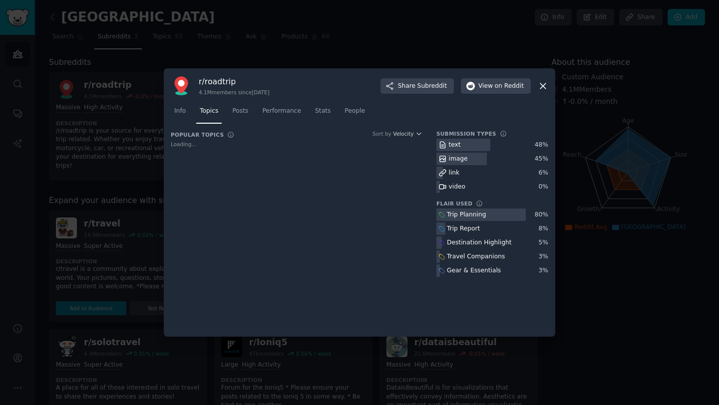
click at [541, 83] on icon at bounding box center [542, 86] width 10 height 10
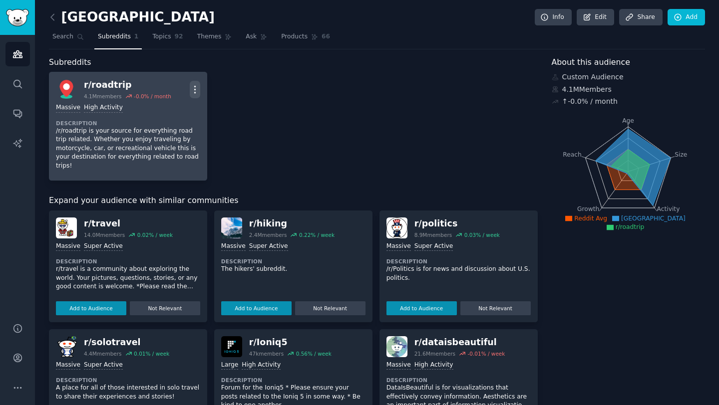
click at [193, 88] on icon "button" at bounding box center [195, 89] width 10 height 10
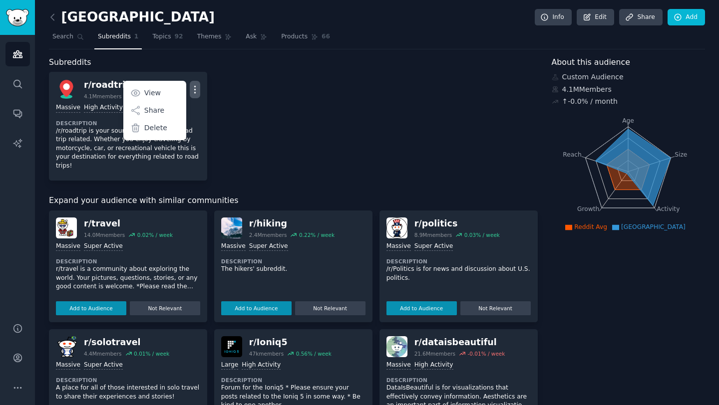
click at [8, 51] on link "Audiences" at bounding box center [17, 54] width 24 height 24
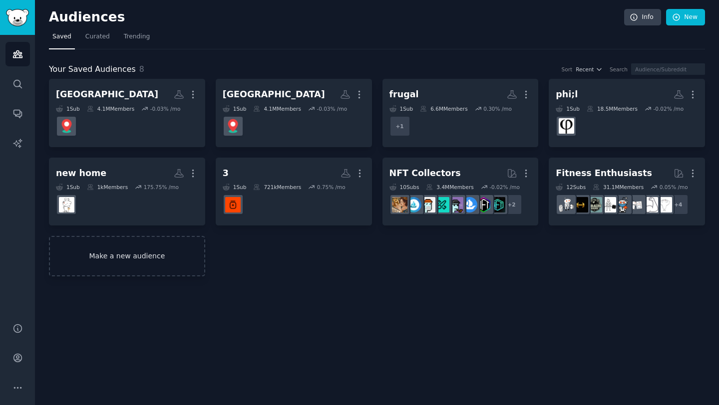
click at [144, 259] on link "Make a new audience" at bounding box center [127, 256] width 156 height 40
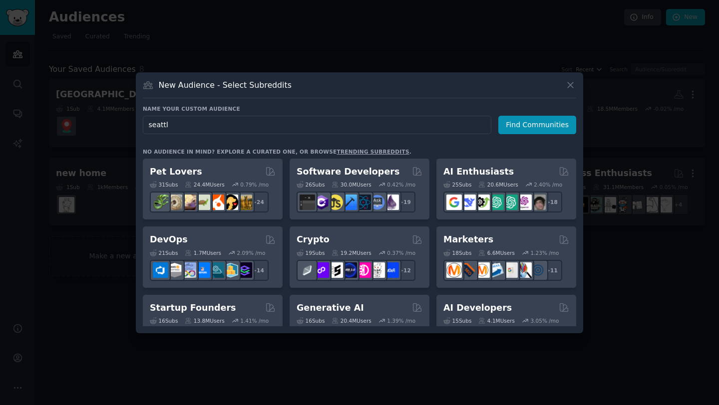
type input "[GEOGRAPHIC_DATA]"
click button "Find Communities" at bounding box center [537, 125] width 78 height 18
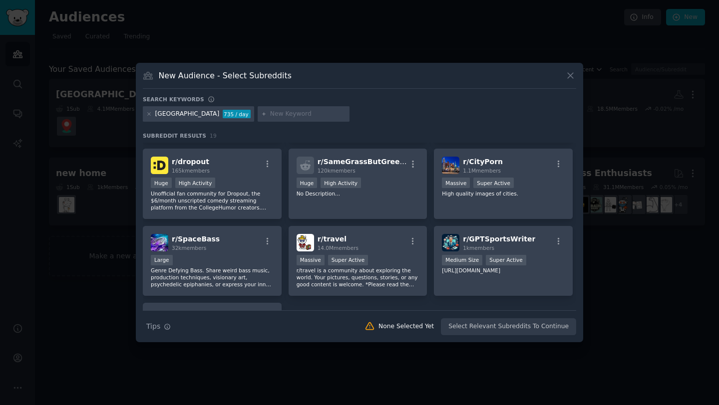
scroll to position [215, 0]
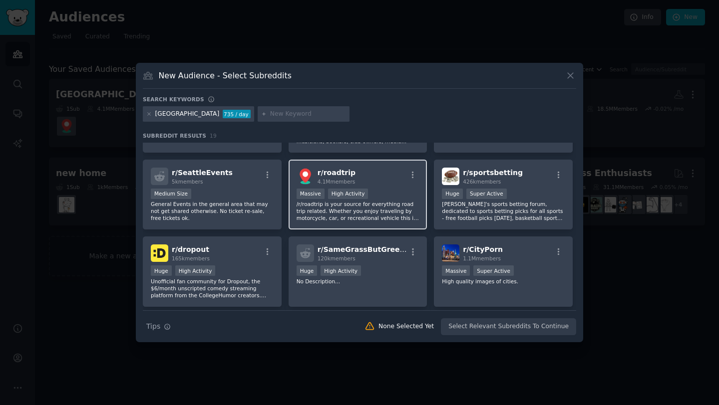
click at [384, 168] on div "r/ roadtrip 4.1M members" at bounding box center [357, 176] width 123 height 17
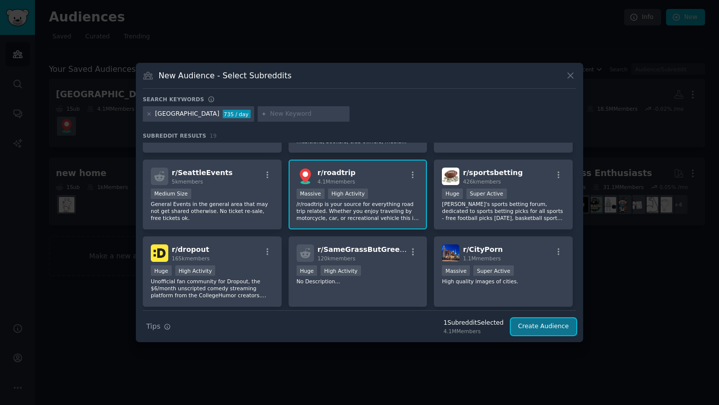
click at [555, 330] on button "Create Audience" at bounding box center [544, 326] width 66 height 17
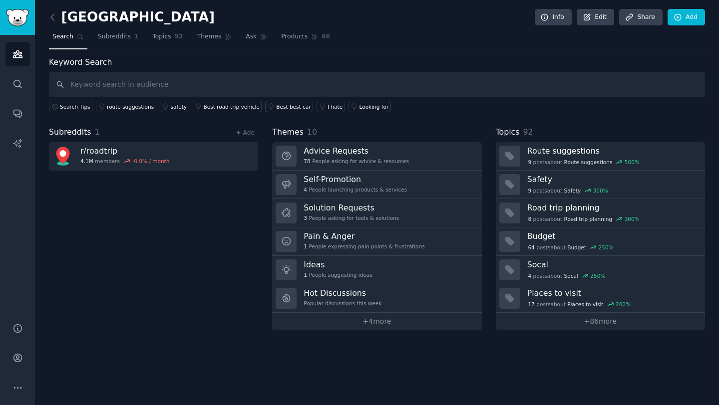
click at [190, 220] on div "Subreddits 1 + Add r/ roadtrip 4.1M members -0.0 % / month" at bounding box center [153, 228] width 209 height 204
click at [689, 17] on link "Add" at bounding box center [685, 17] width 37 height 17
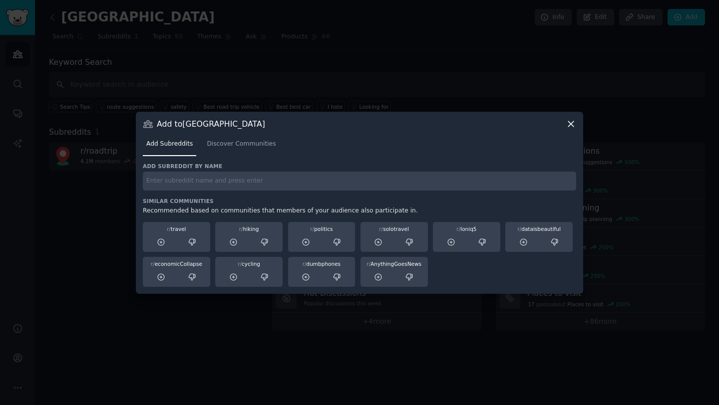
click at [566, 127] on icon at bounding box center [570, 124] width 10 height 10
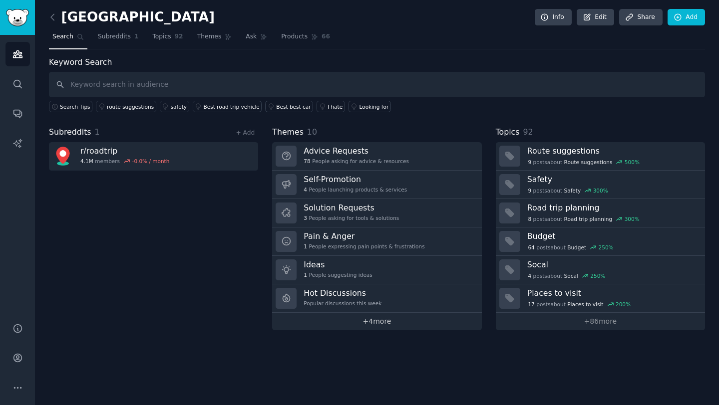
click at [359, 326] on link "+ 4 more" at bounding box center [376, 321] width 209 height 17
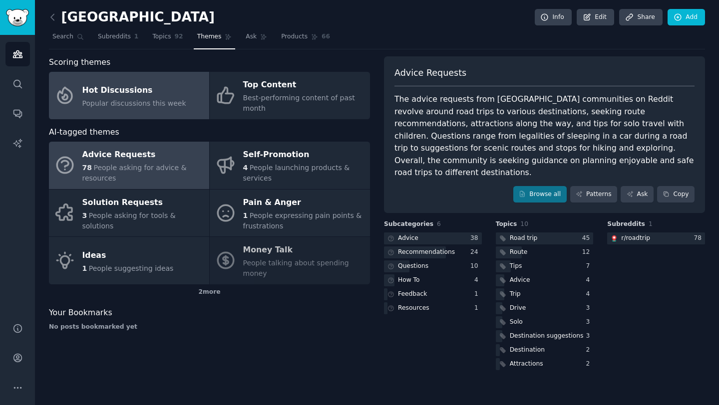
click at [151, 87] on div "Hot Discussions" at bounding box center [134, 90] width 104 height 16
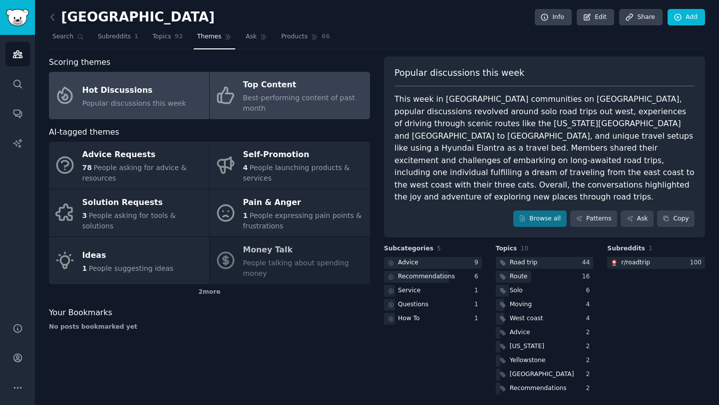
click at [257, 100] on span "Best-performing content of past month" at bounding box center [299, 103] width 112 height 18
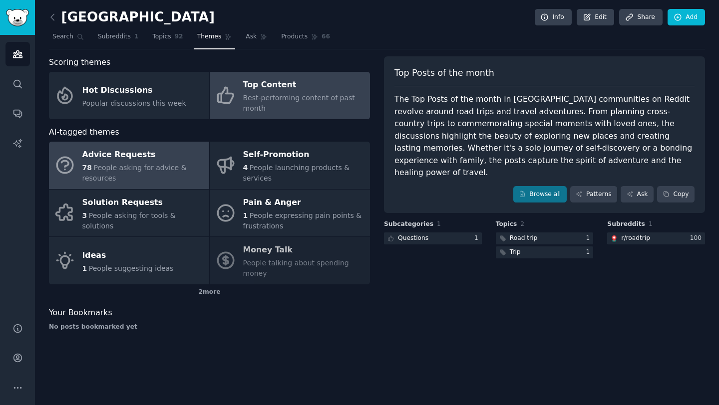
click at [114, 153] on div "Advice Requests" at bounding box center [143, 155] width 122 height 16
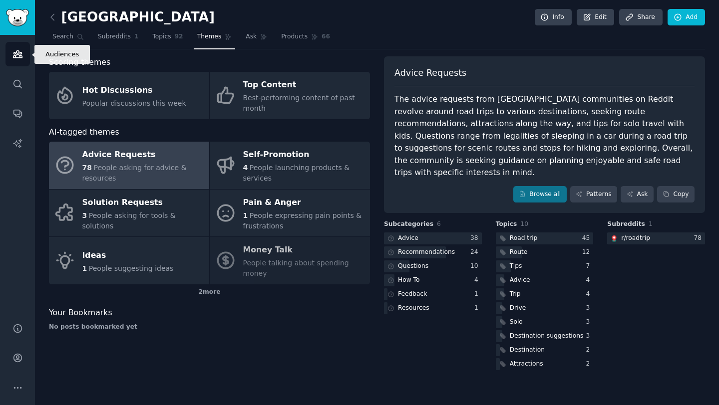
click at [16, 58] on icon "Sidebar" at bounding box center [17, 54] width 10 height 10
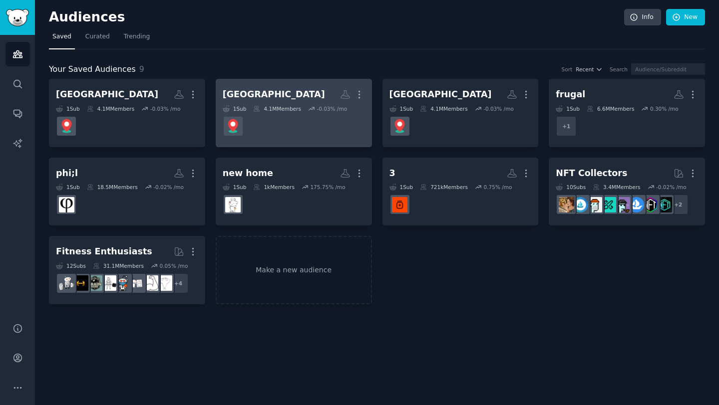
click at [318, 137] on dd "r/roadtrip" at bounding box center [294, 126] width 142 height 28
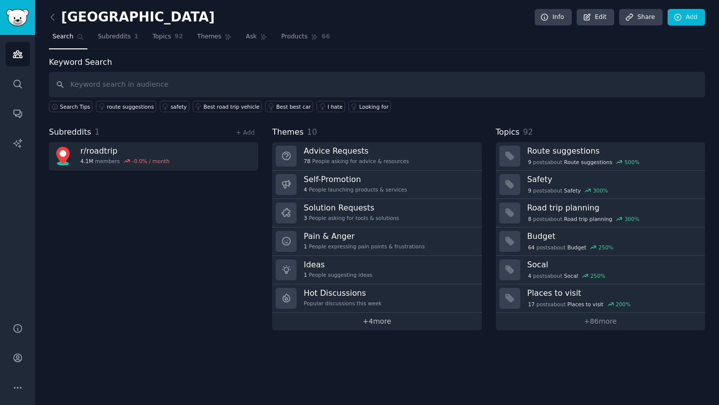
click at [371, 323] on link "+ 4 more" at bounding box center [376, 321] width 209 height 17
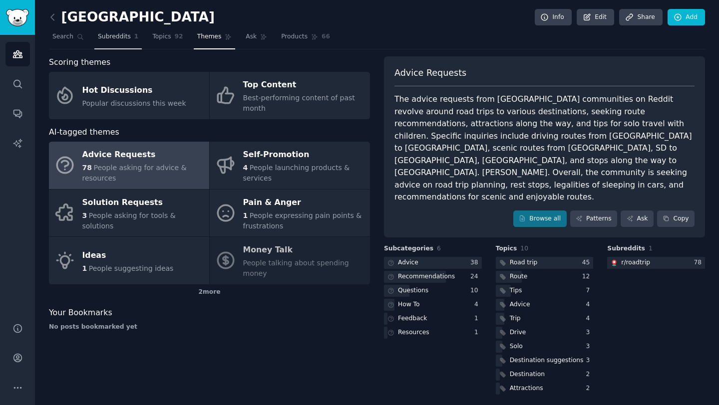
click at [123, 41] on link "Subreddits 1" at bounding box center [117, 39] width 47 height 20
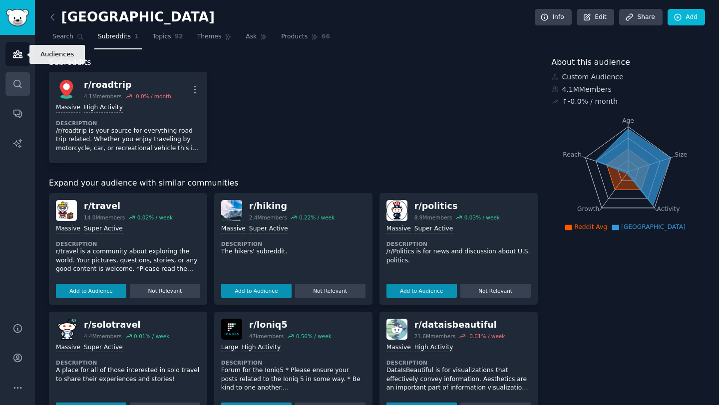
click at [16, 80] on icon "Sidebar" at bounding box center [17, 84] width 10 height 10
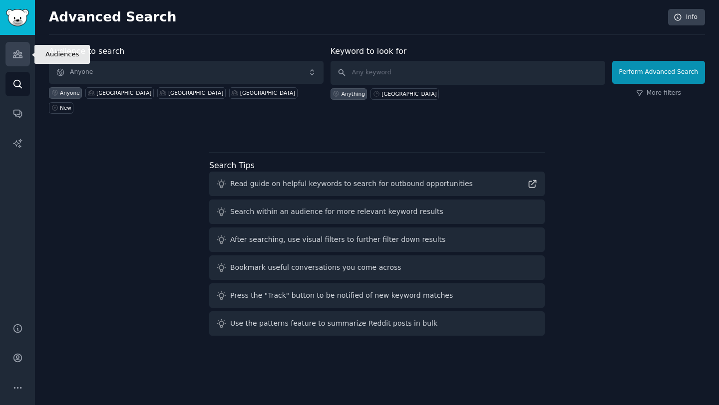
click at [16, 54] on icon "Sidebar" at bounding box center [17, 54] width 9 height 7
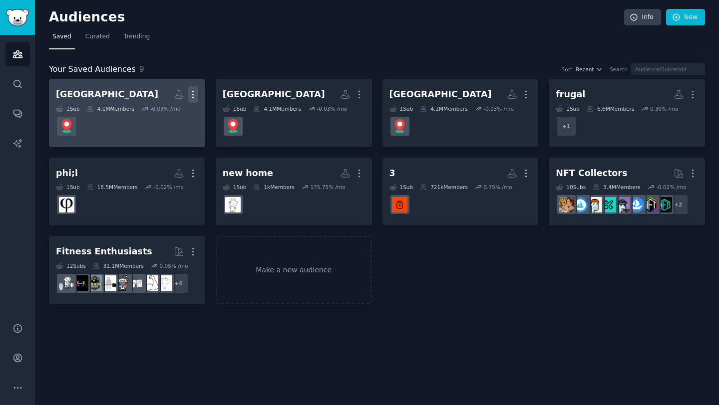
click at [196, 96] on icon "button" at bounding box center [193, 94] width 10 height 10
click at [167, 120] on p "Delete" at bounding box center [165, 115] width 23 height 10
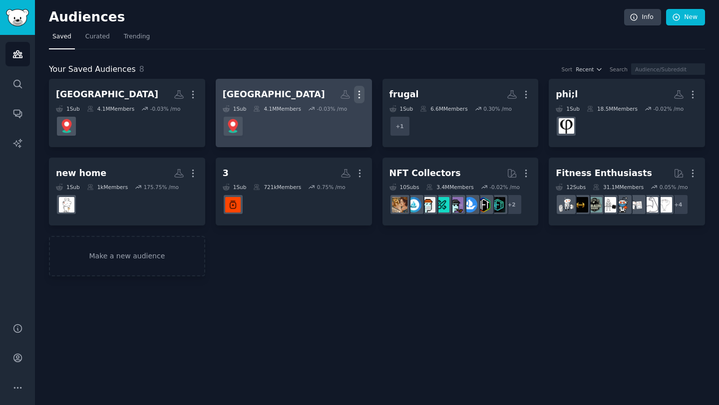
click at [356, 93] on icon "button" at bounding box center [359, 94] width 10 height 10
click at [334, 123] on div "Delete" at bounding box center [324, 115] width 47 height 21
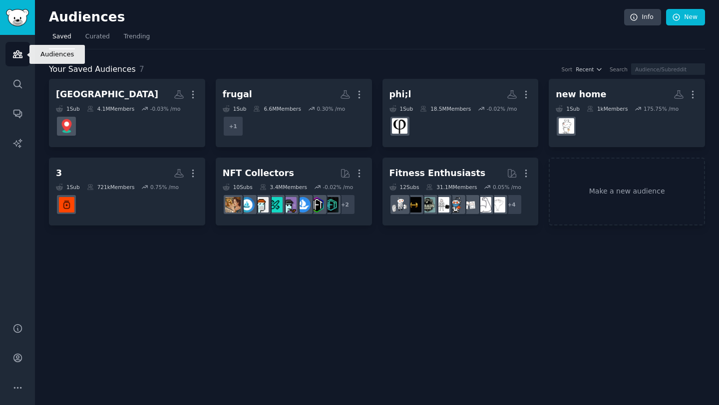
click at [16, 53] on icon "Sidebar" at bounding box center [17, 54] width 10 height 10
click at [636, 196] on link "Make a new audience" at bounding box center [626, 192] width 156 height 68
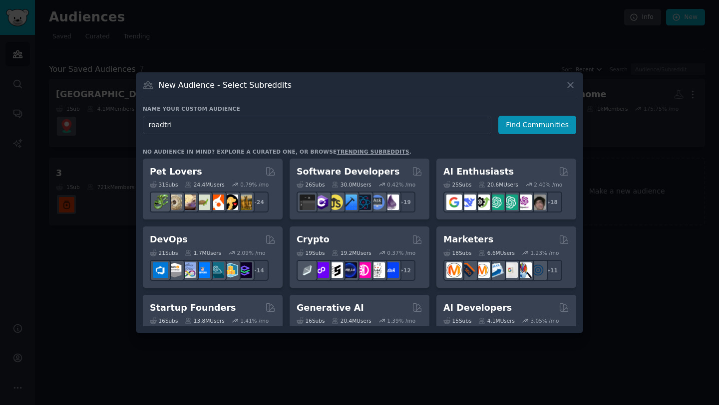
type input "roadtrip"
click button "Find Communities" at bounding box center [537, 125] width 78 height 18
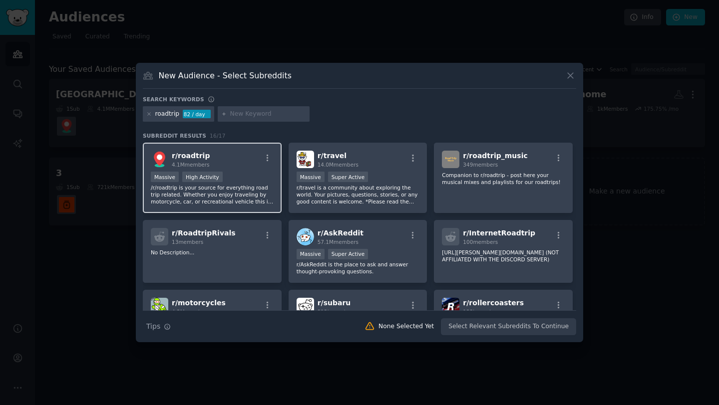
click at [235, 170] on div "r/ roadtrip 4.1M members Massive High Activity /r/roadtrip is your source for e…" at bounding box center [212, 178] width 139 height 70
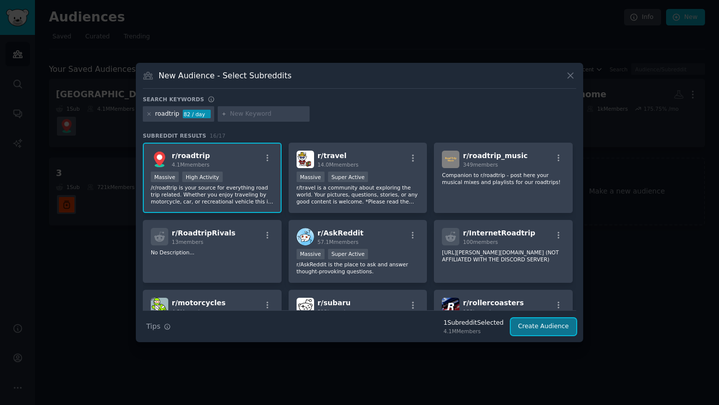
click at [556, 329] on button "Create Audience" at bounding box center [544, 326] width 66 height 17
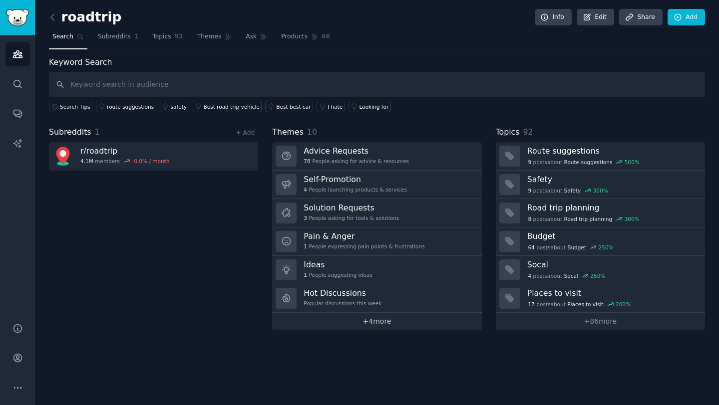
click at [377, 321] on link "+ 4 more" at bounding box center [376, 321] width 209 height 17
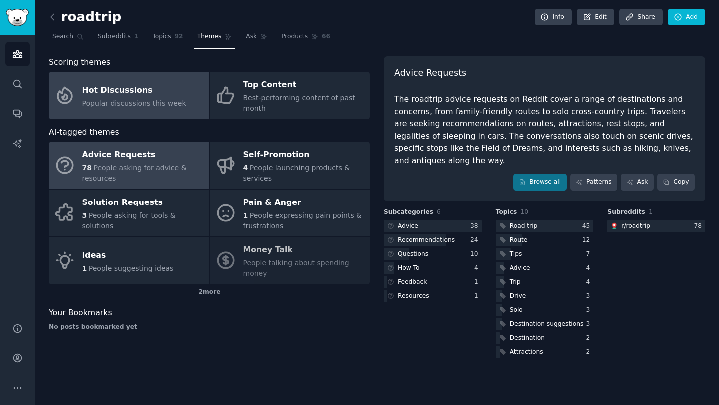
click at [158, 95] on div "Hot Discussions" at bounding box center [134, 90] width 104 height 16
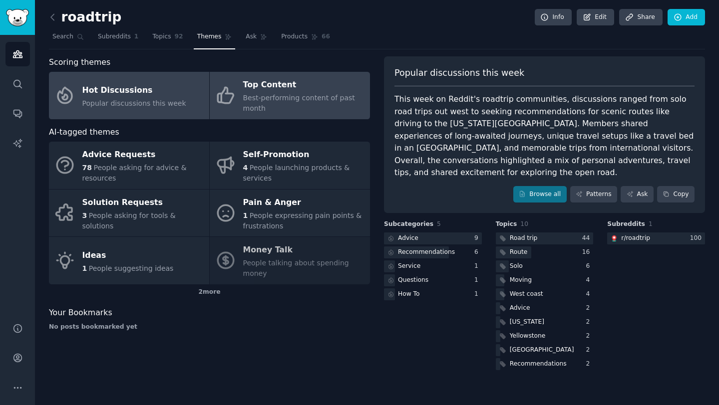
click at [262, 102] on div "Best-performing content of past month" at bounding box center [304, 103] width 122 height 21
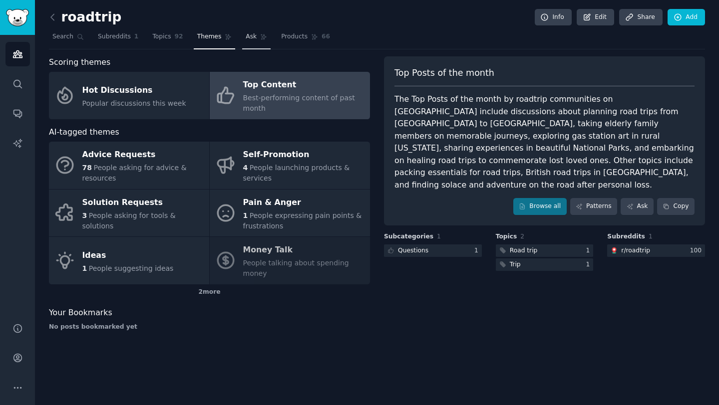
click at [242, 38] on link "Ask" at bounding box center [256, 39] width 28 height 20
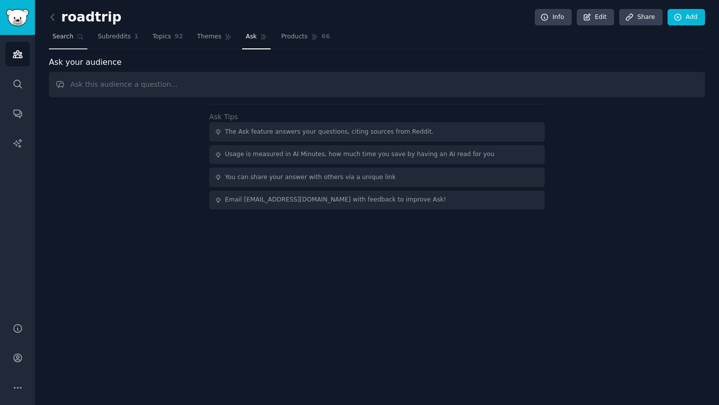
click at [78, 35] on icon at bounding box center [80, 36] width 5 height 5
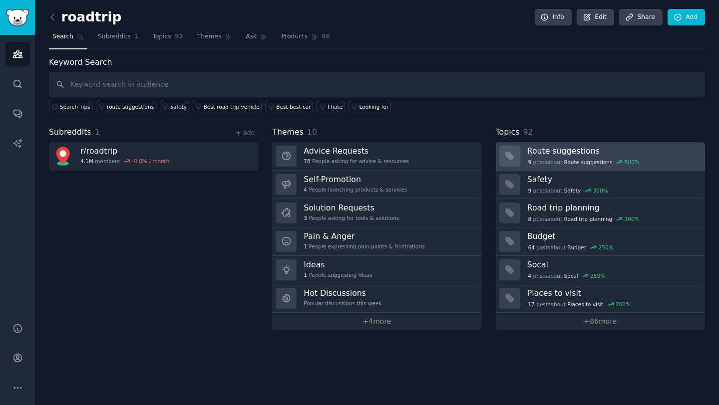
click at [557, 157] on div "9 post s about Route suggestions 500 %" at bounding box center [612, 161] width 171 height 10
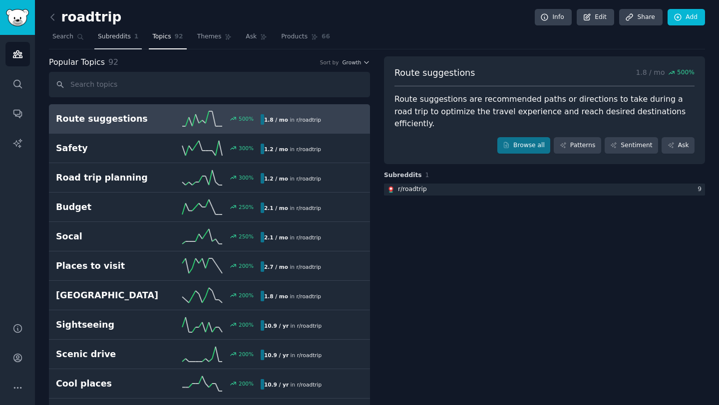
click at [117, 35] on span "Subreddits" at bounding box center [114, 36] width 33 height 9
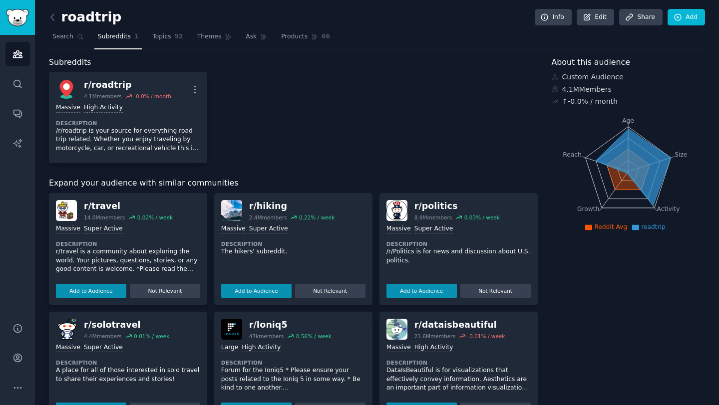
click at [46, 39] on div "roadtrip Info Edit Share Add Search Subreddits 1 Topics 92 Themes Ask Products …" at bounding box center [377, 337] width 684 height 675
click at [58, 39] on span "Search" at bounding box center [62, 36] width 21 height 9
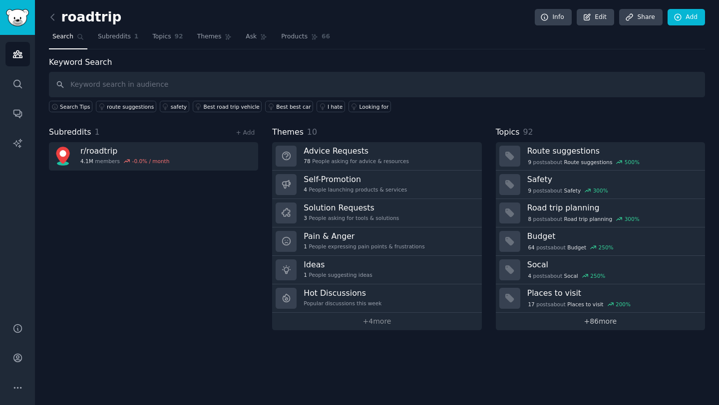
click at [575, 320] on link "+ 86 more" at bounding box center [600, 321] width 209 height 17
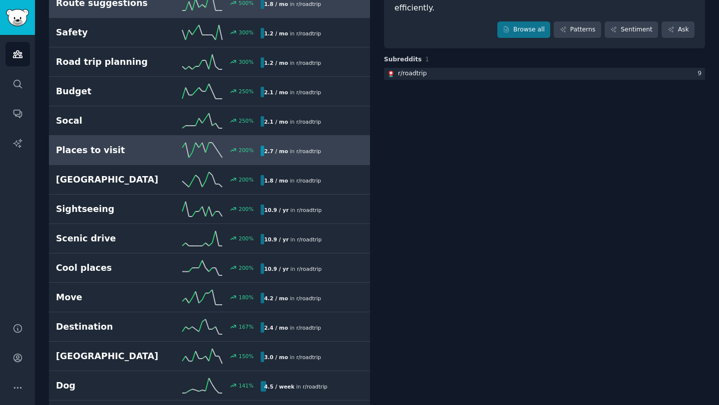
scroll to position [118, 0]
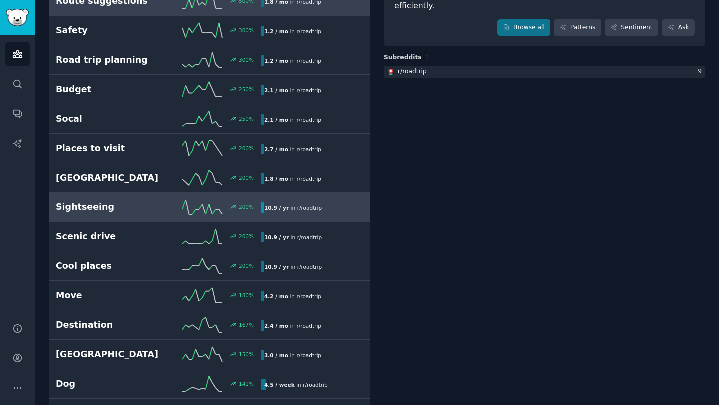
click at [115, 207] on h2 "Sightseeing" at bounding box center [107, 207] width 102 height 12
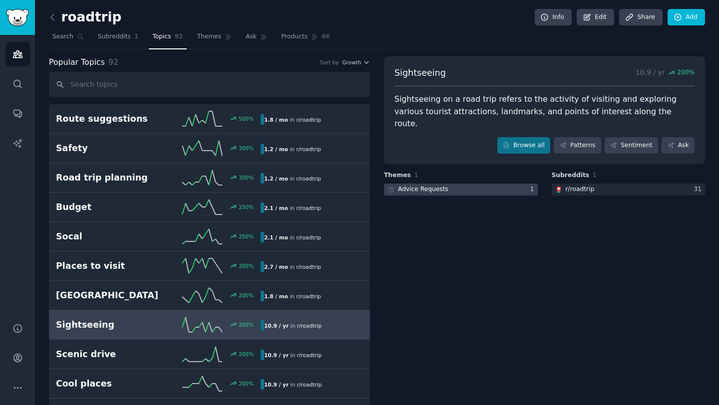
click at [467, 184] on div at bounding box center [461, 190] width 154 height 12
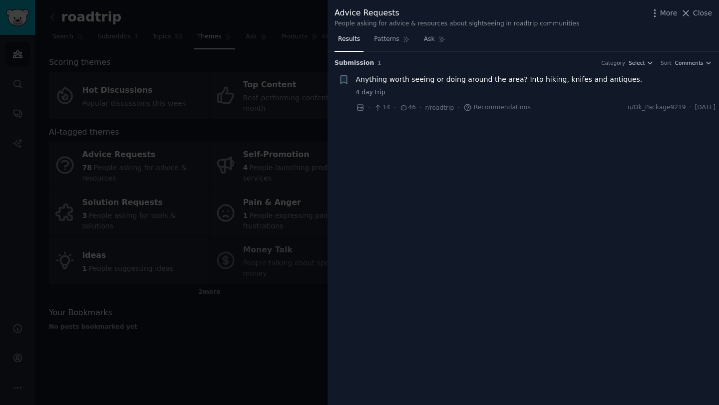
click at [426, 79] on span "Anything worth seeing or doing around the area? Into hiking, knifes and antique…" at bounding box center [499, 79] width 286 height 10
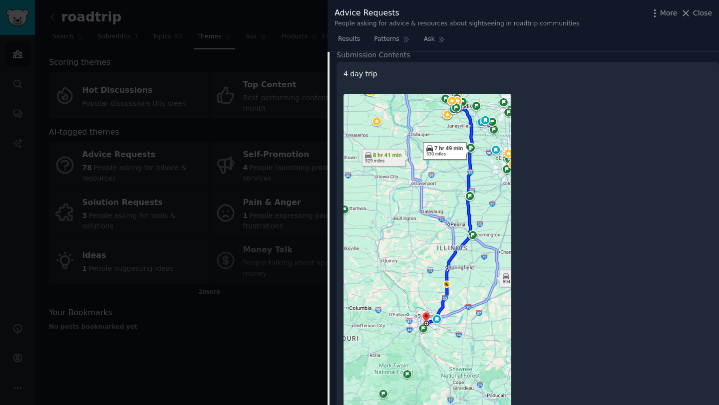
scroll to position [130, 0]
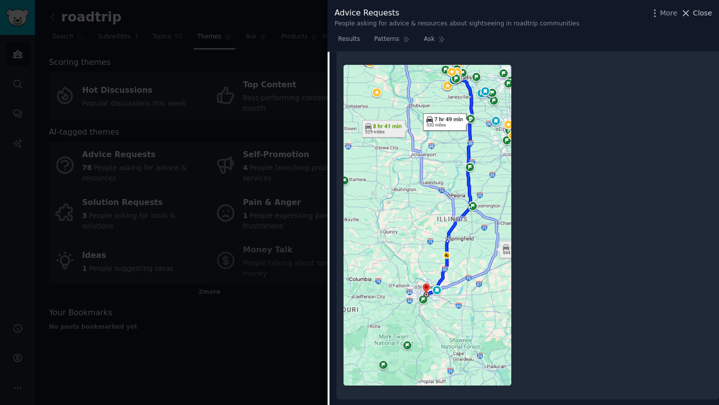
click at [693, 12] on span "Close" at bounding box center [702, 13] width 19 height 10
